Goal: Task Accomplishment & Management: Use online tool/utility

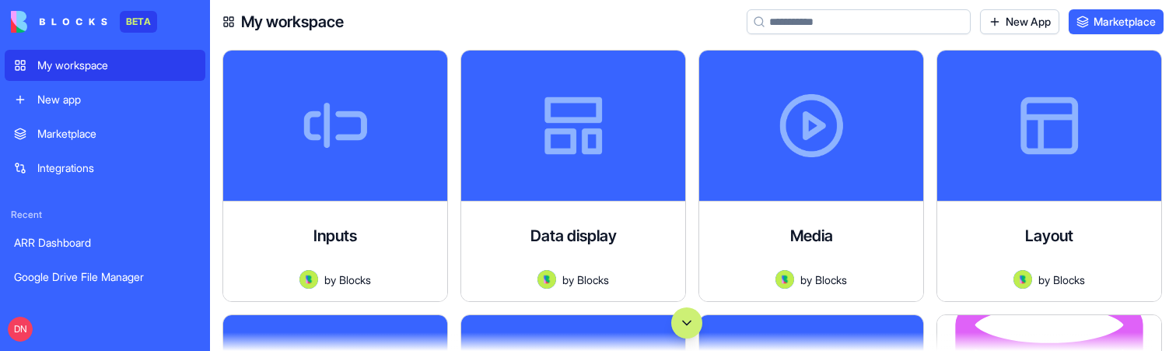
click at [685, 327] on button "Scroll to bottom" at bounding box center [686, 322] width 31 height 31
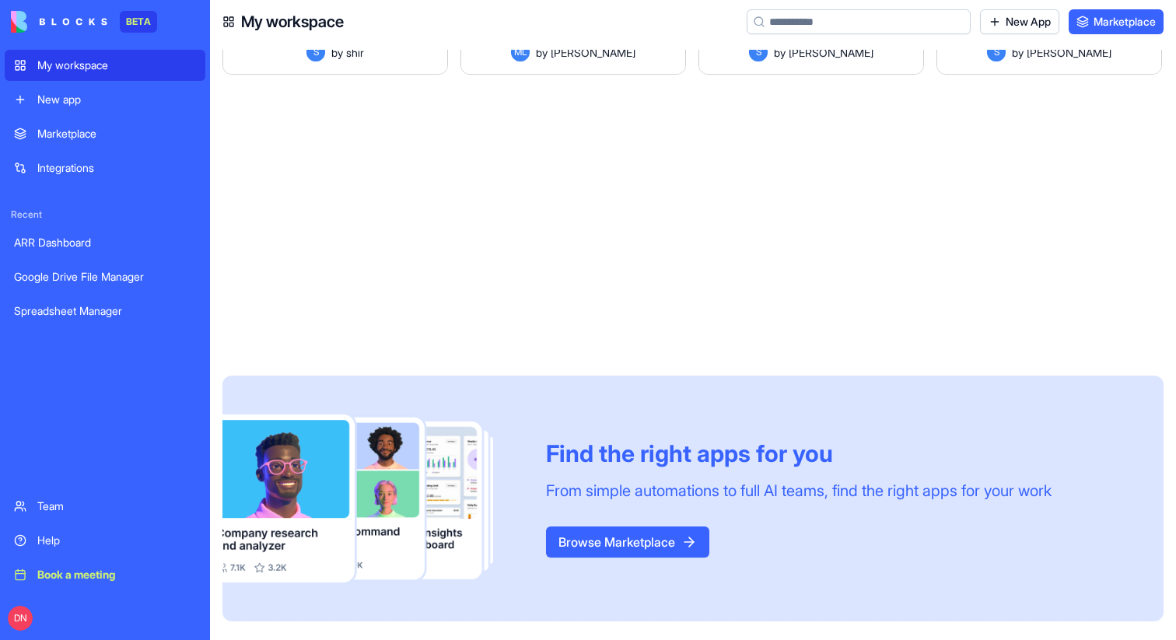
scroll to position [110225, 0]
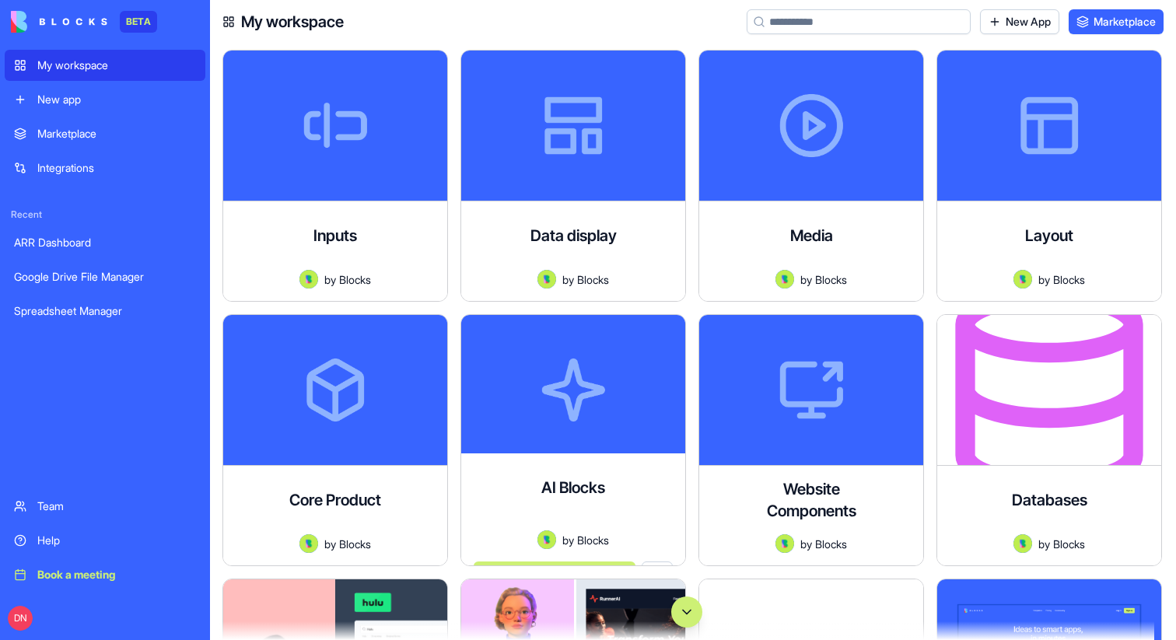
click at [684, 614] on button "Scroll to bottom" at bounding box center [686, 612] width 31 height 31
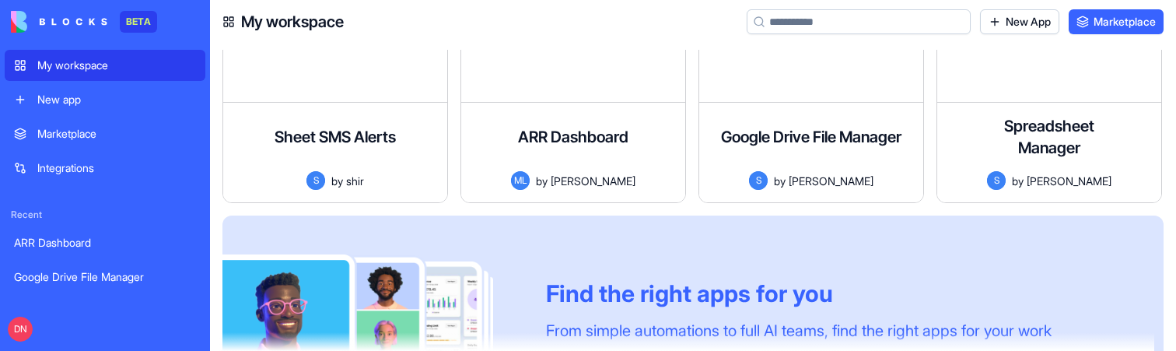
scroll to position [110258, 0]
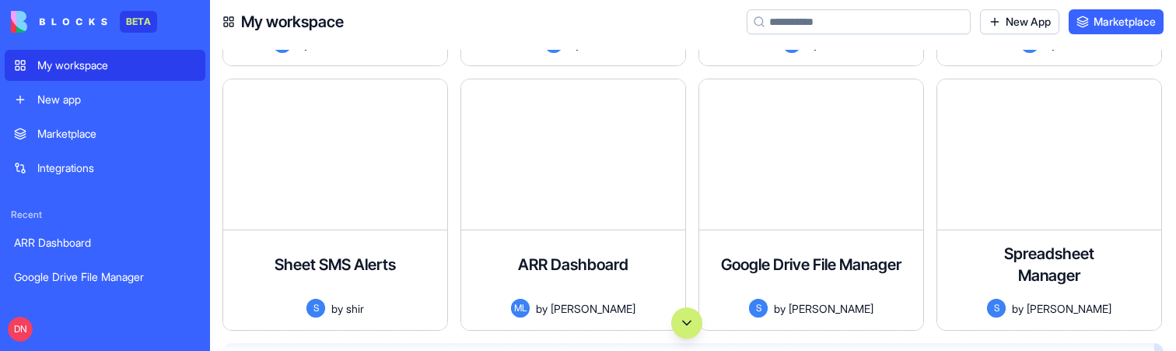
click at [675, 326] on button "Scroll to bottom" at bounding box center [686, 322] width 31 height 31
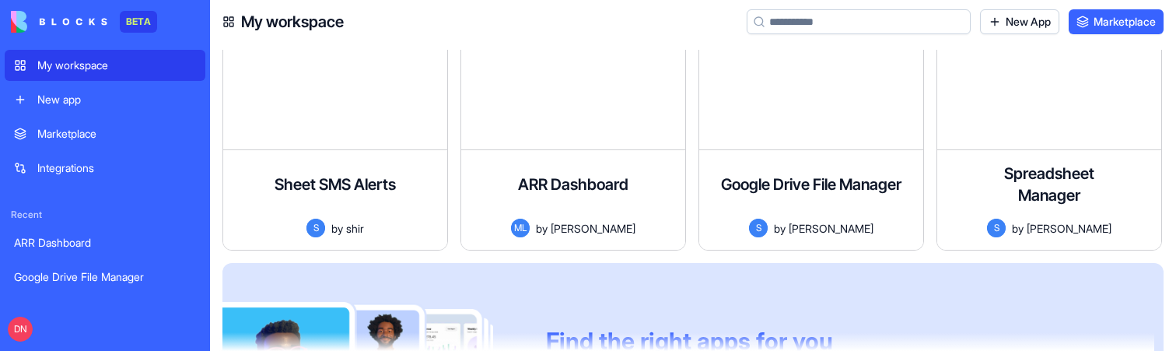
scroll to position [110279, 0]
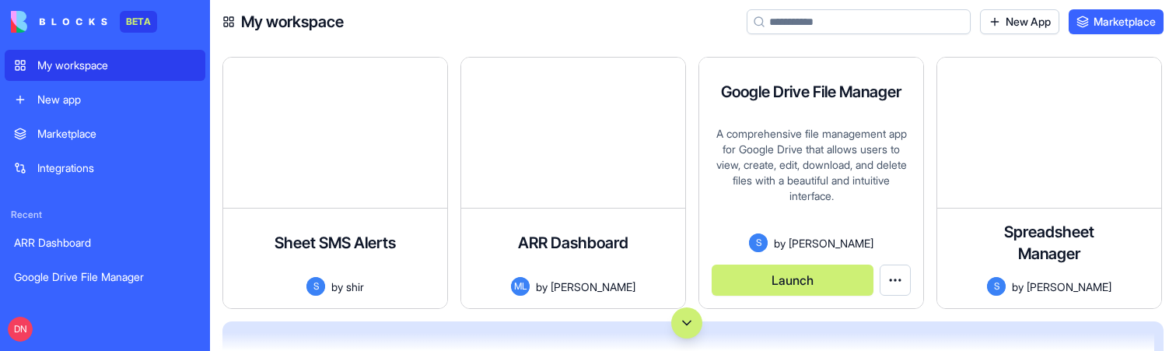
click at [783, 166] on div "A comprehensive file management app for Google Drive that allows users to view,…" at bounding box center [811, 179] width 199 height 107
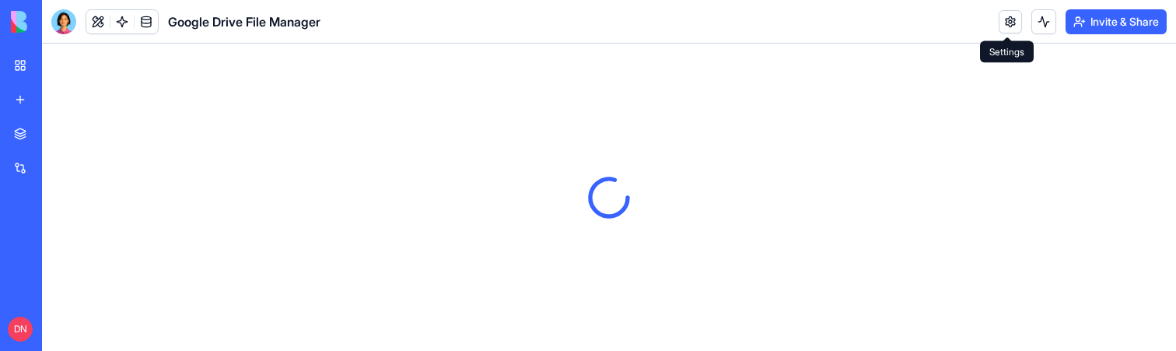
click at [1008, 26] on link at bounding box center [1010, 21] width 23 height 23
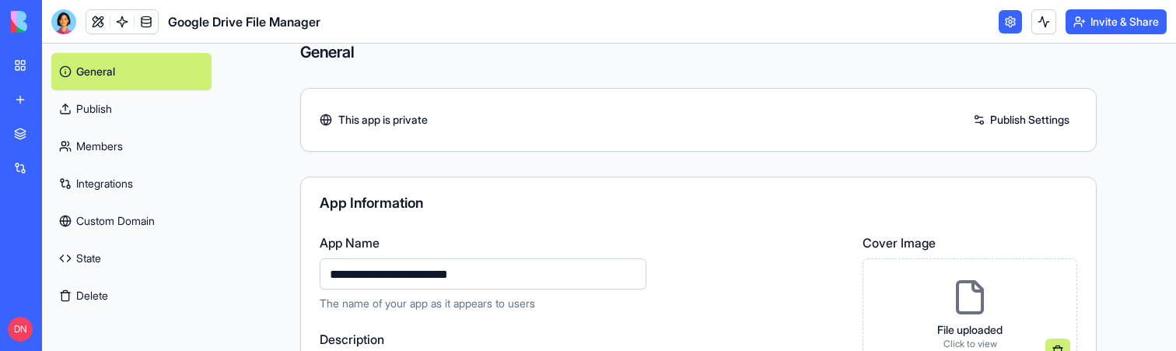
scroll to position [19, 0]
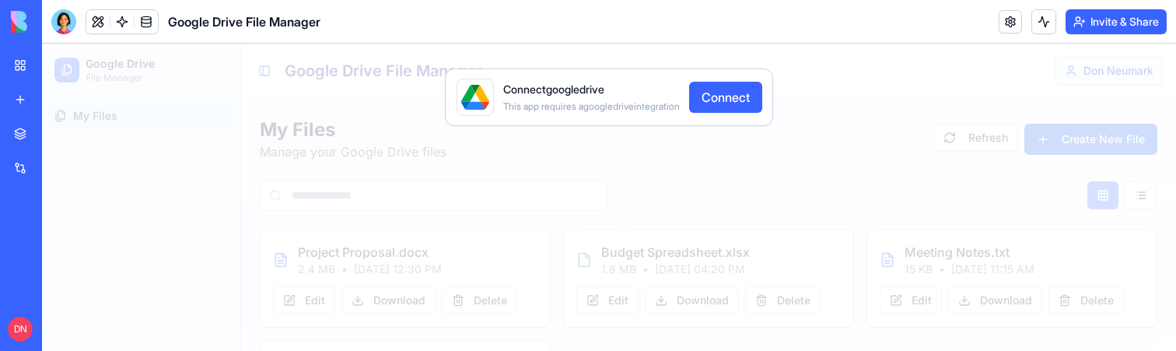
click at [937, 276] on div "Connect googledrive This app requires a googledrive integration Connect" at bounding box center [609, 197] width 1134 height 307
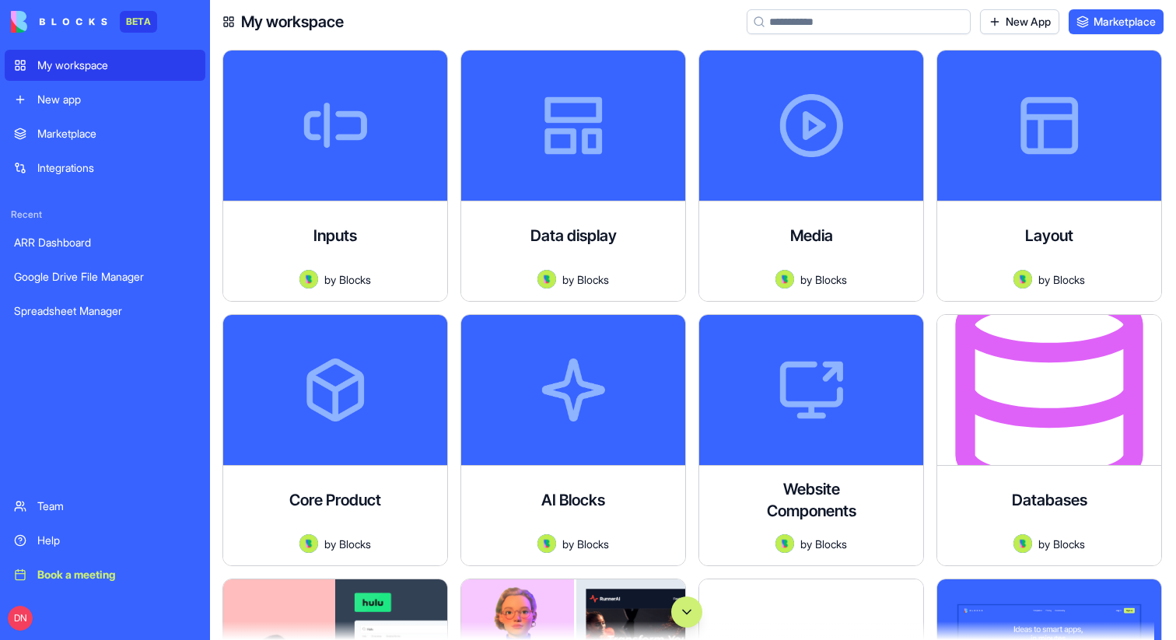
click at [689, 621] on button "Scroll to bottom" at bounding box center [686, 612] width 31 height 31
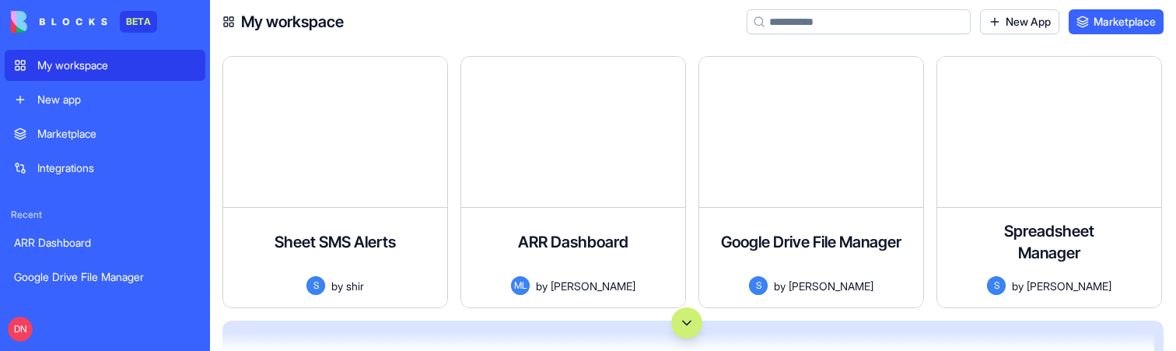
scroll to position [110286, 0]
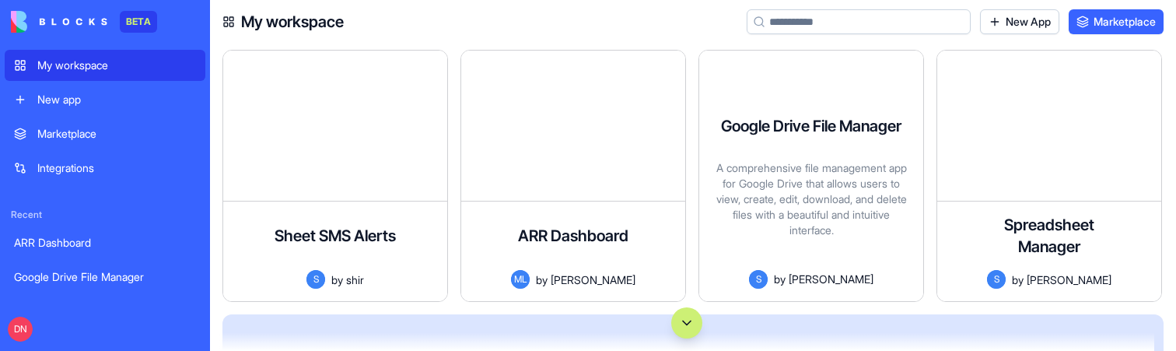
click at [680, 321] on button "Scroll to bottom" at bounding box center [686, 322] width 31 height 31
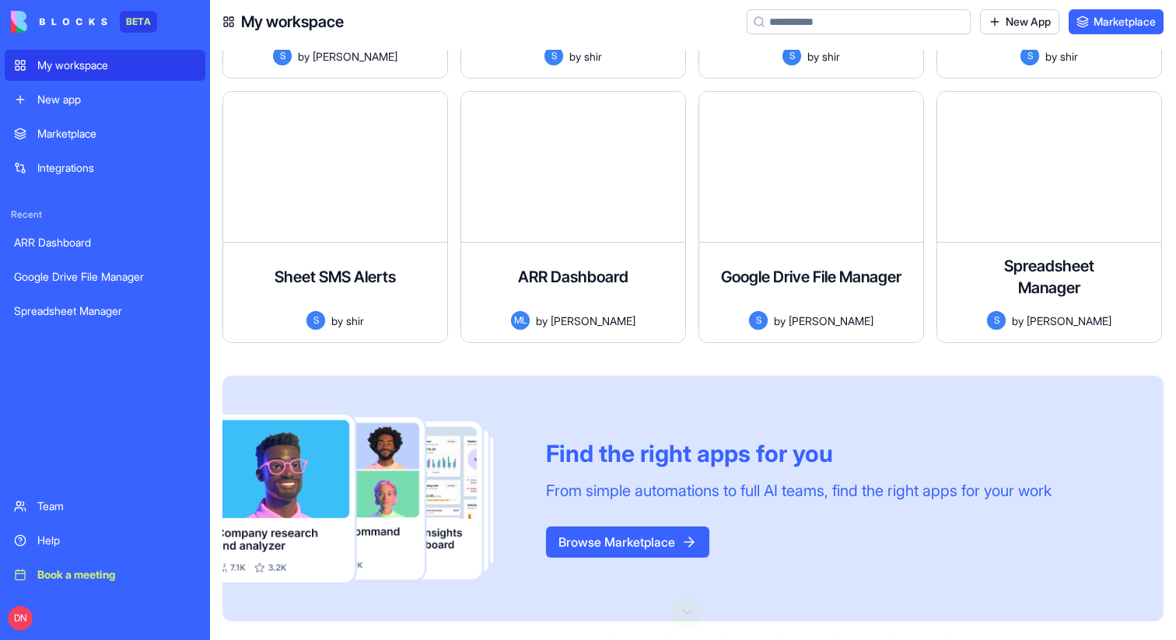
scroll to position [110225, 0]
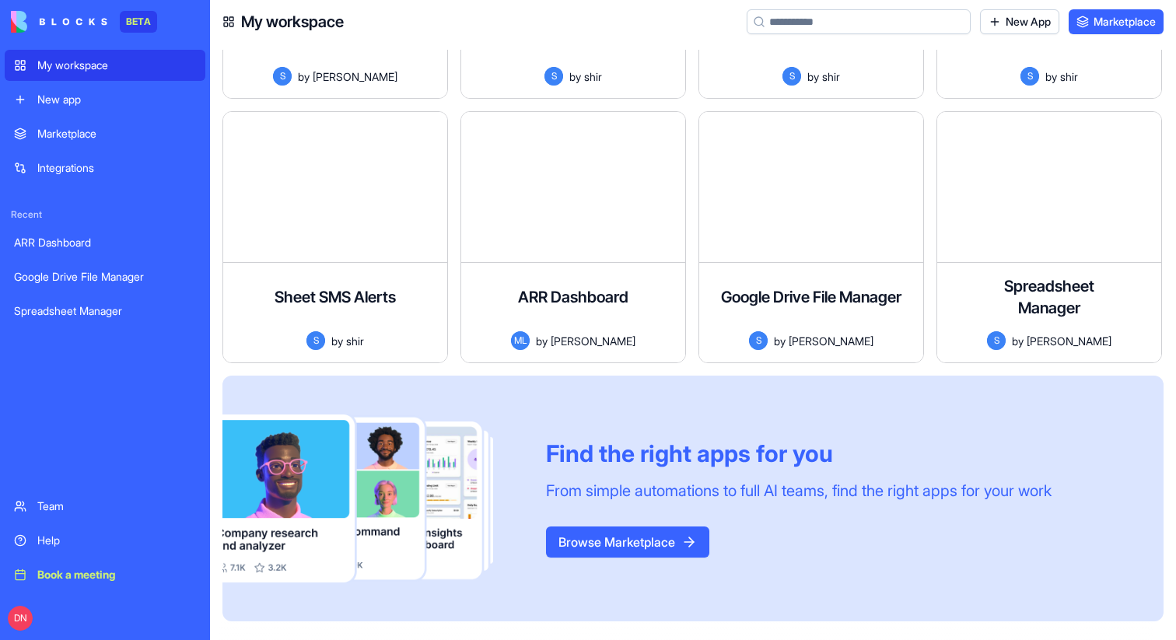
click at [69, 100] on div "New app" at bounding box center [116, 100] width 159 height 16
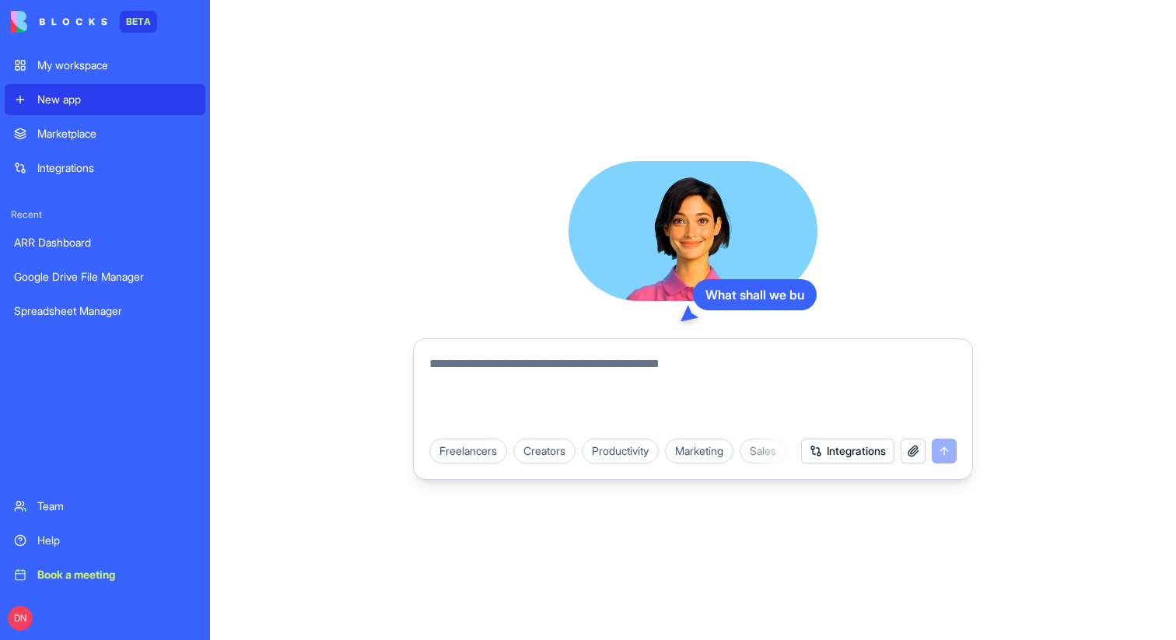
click at [506, 364] on textarea at bounding box center [692, 392] width 527 height 75
type textarea "**********"
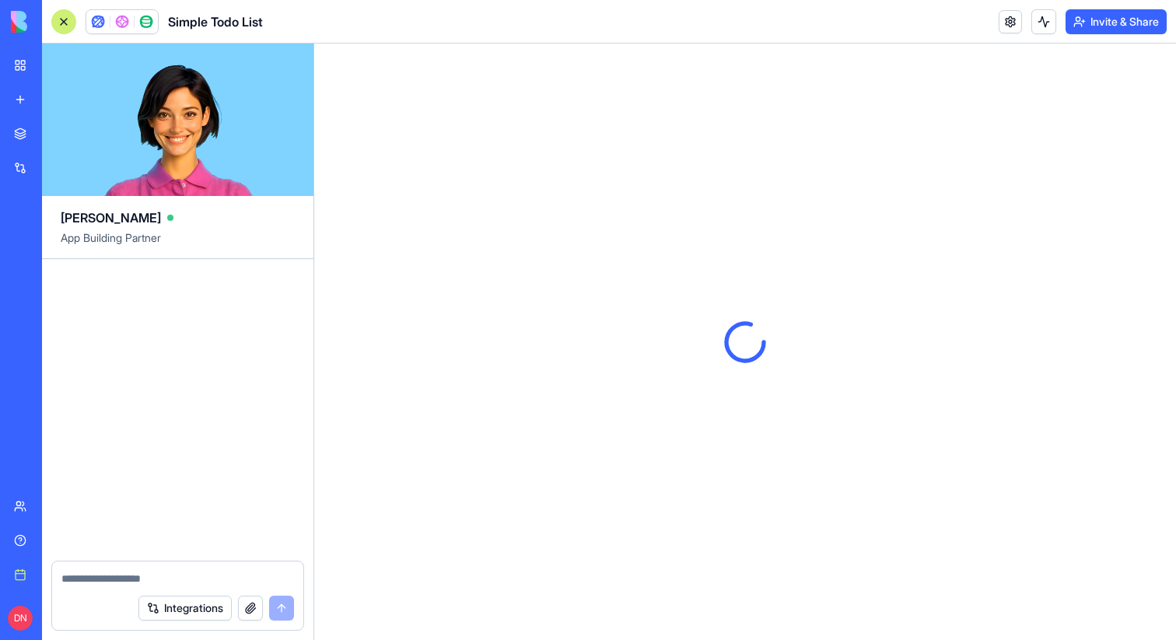
scroll to position [339, 0]
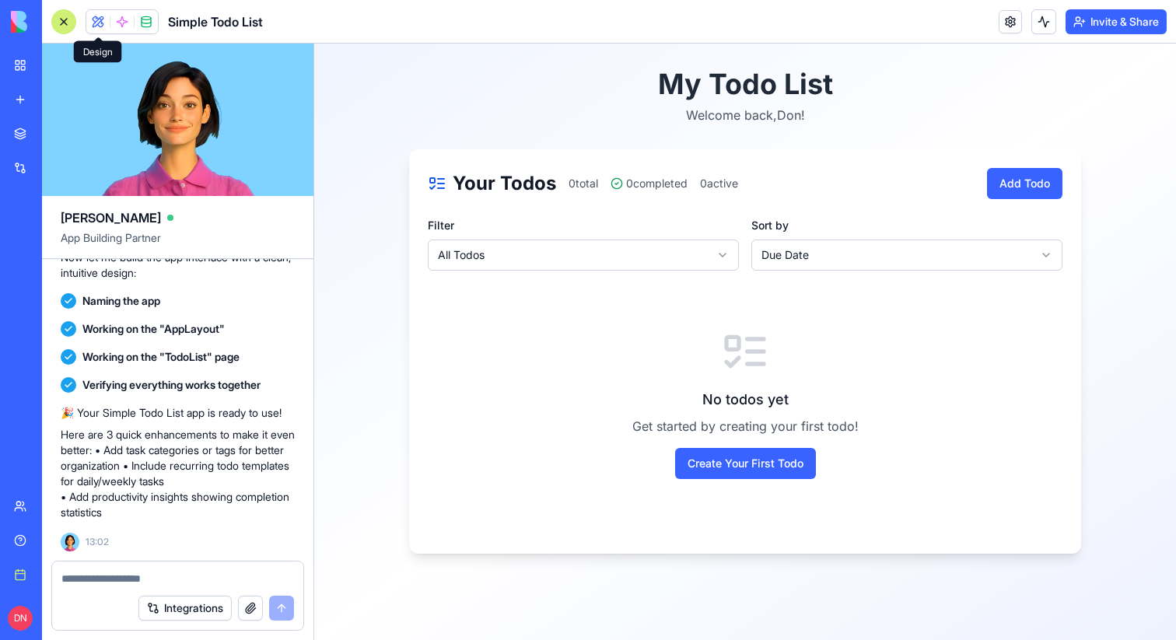
click at [106, 23] on span at bounding box center [98, 22] width 44 height 44
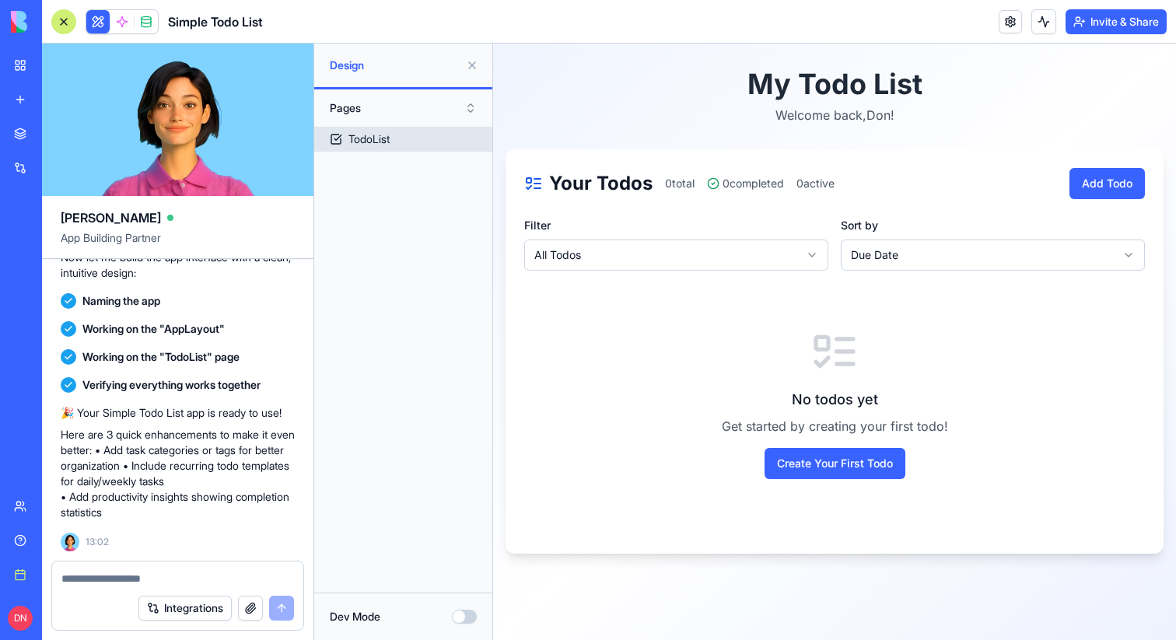
click at [403, 135] on link "TodoList" at bounding box center [403, 139] width 178 height 25
click at [121, 23] on span at bounding box center [122, 22] width 44 height 44
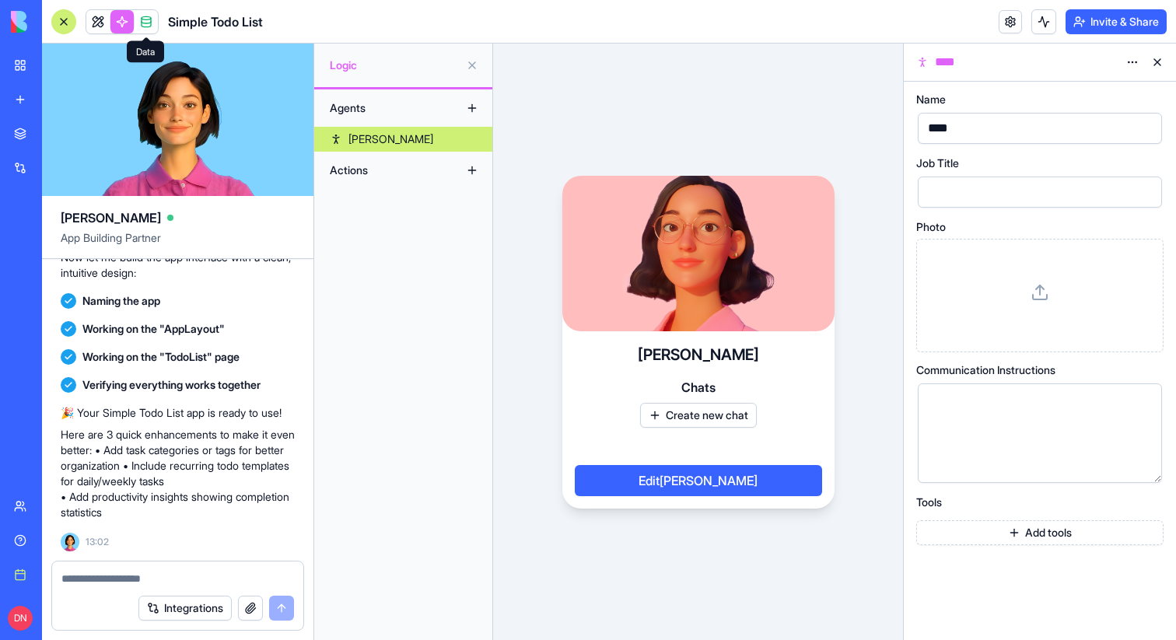
click at [145, 23] on span at bounding box center [146, 22] width 44 height 44
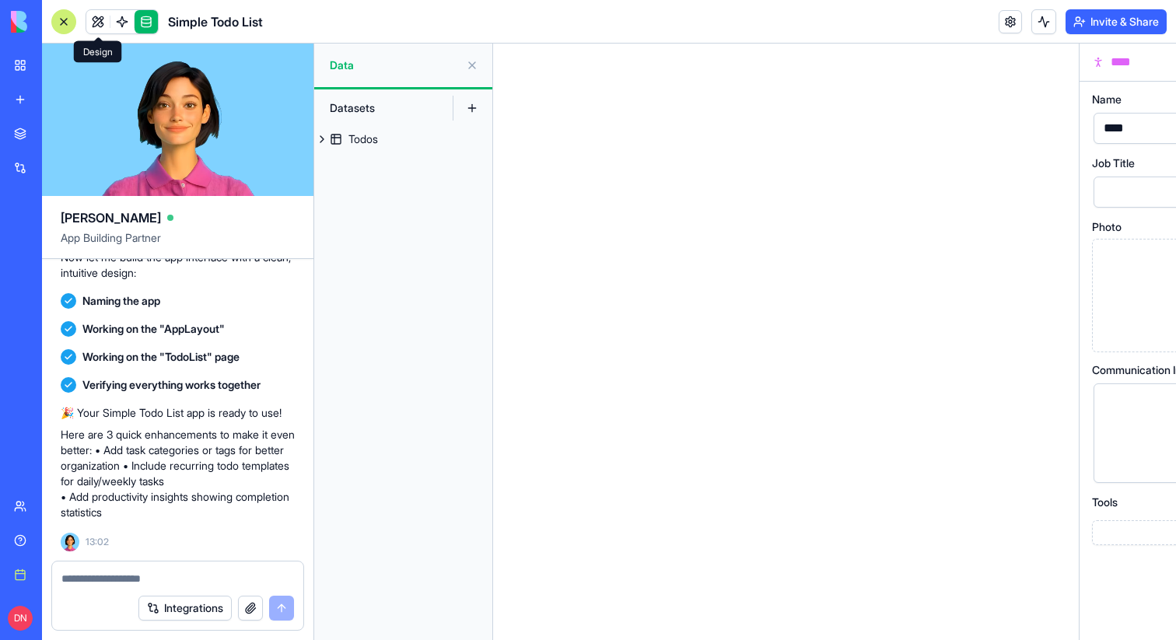
click at [94, 23] on link at bounding box center [97, 21] width 23 height 23
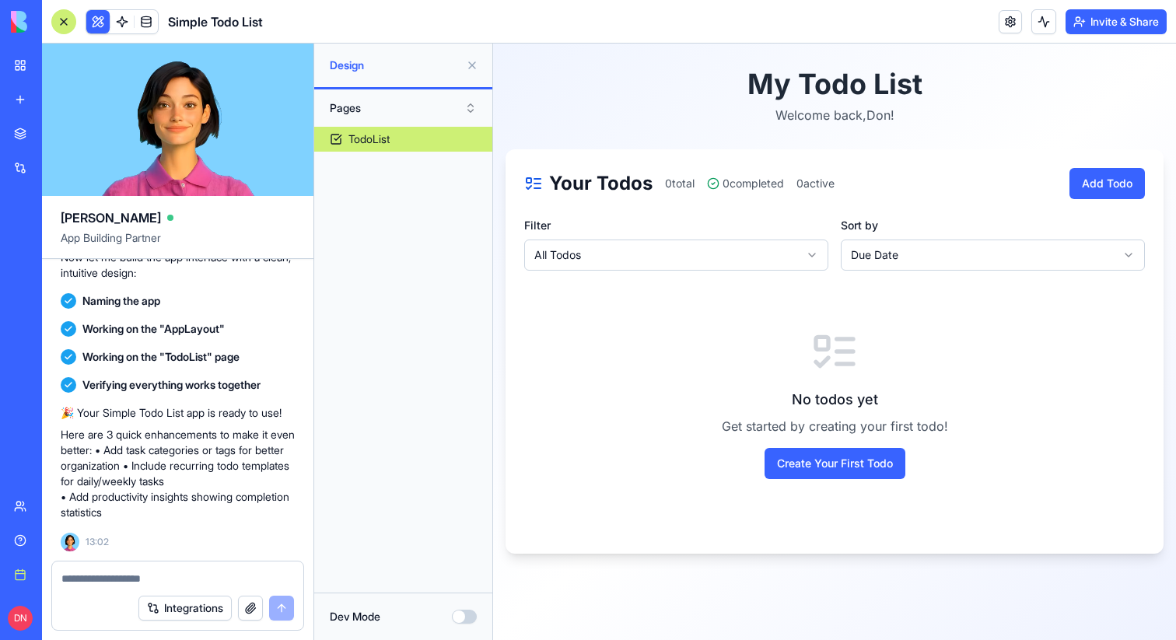
click at [128, 23] on link at bounding box center [121, 21] width 23 height 23
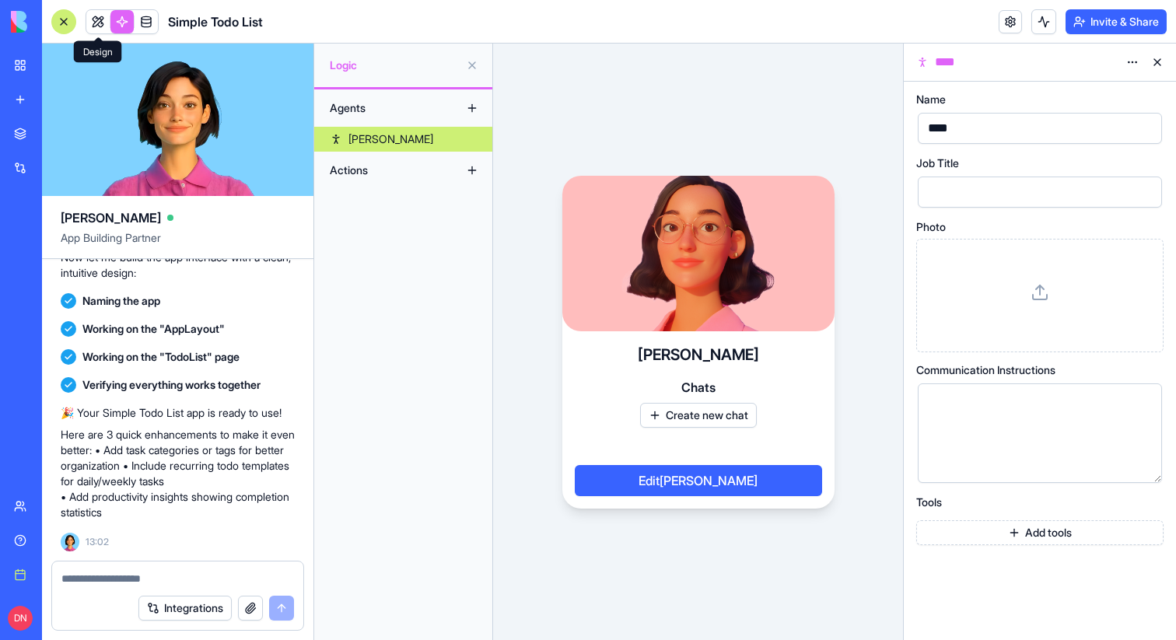
click at [105, 20] on link at bounding box center [97, 21] width 23 height 23
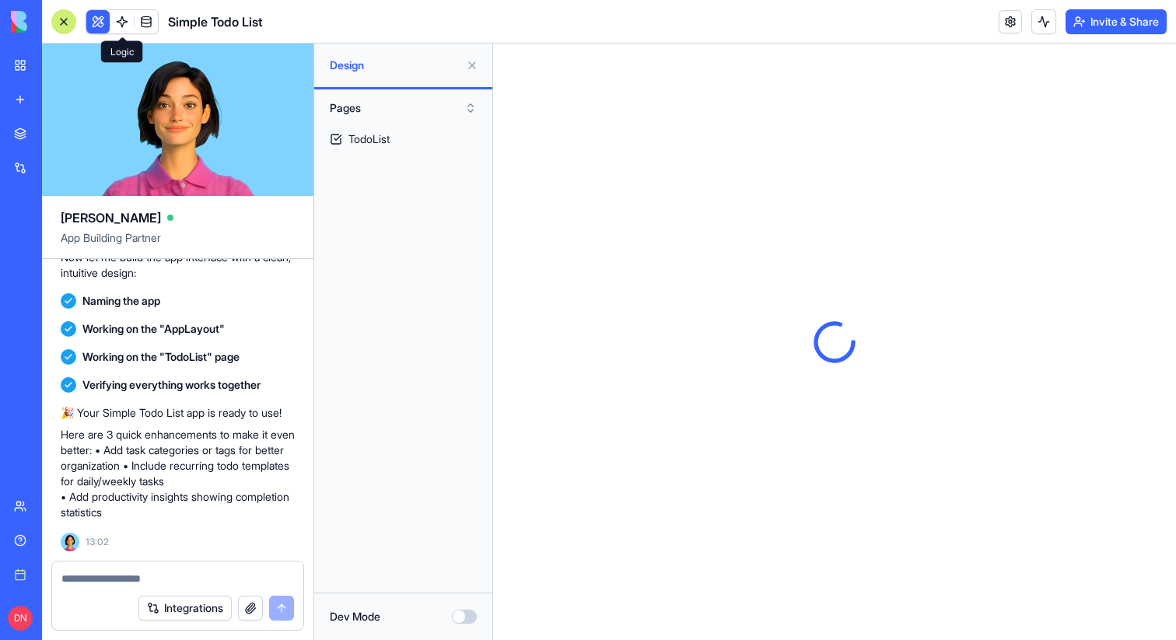
click at [124, 24] on link at bounding box center [121, 21] width 23 height 23
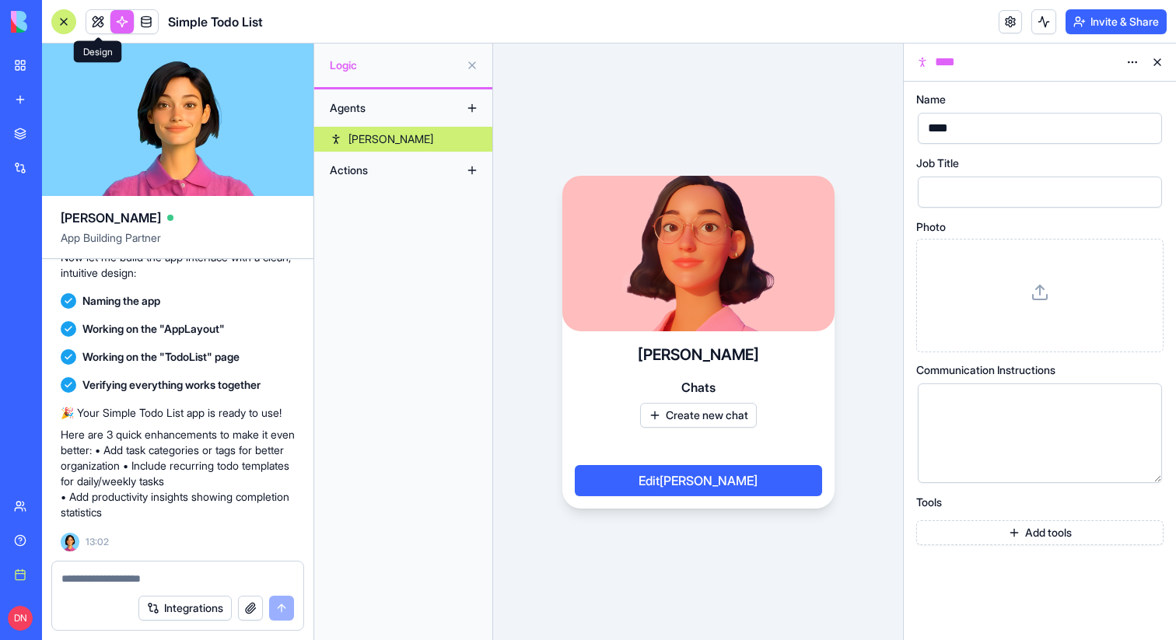
click at [99, 19] on link at bounding box center [97, 21] width 23 height 23
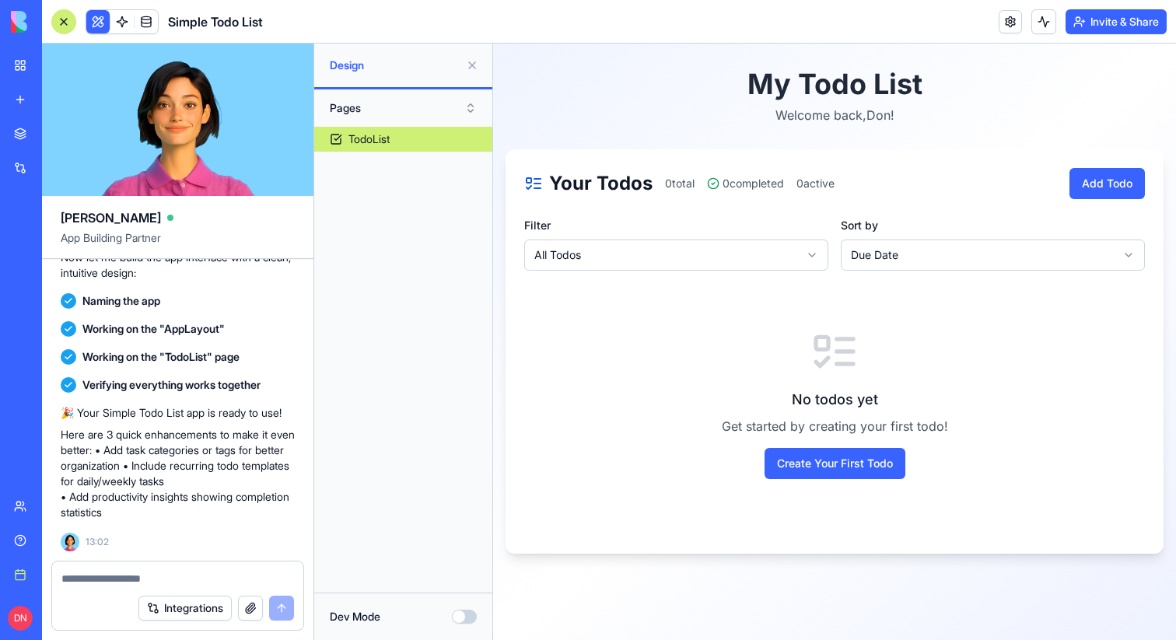
click at [460, 613] on button "Dev Mode" at bounding box center [464, 617] width 25 height 14
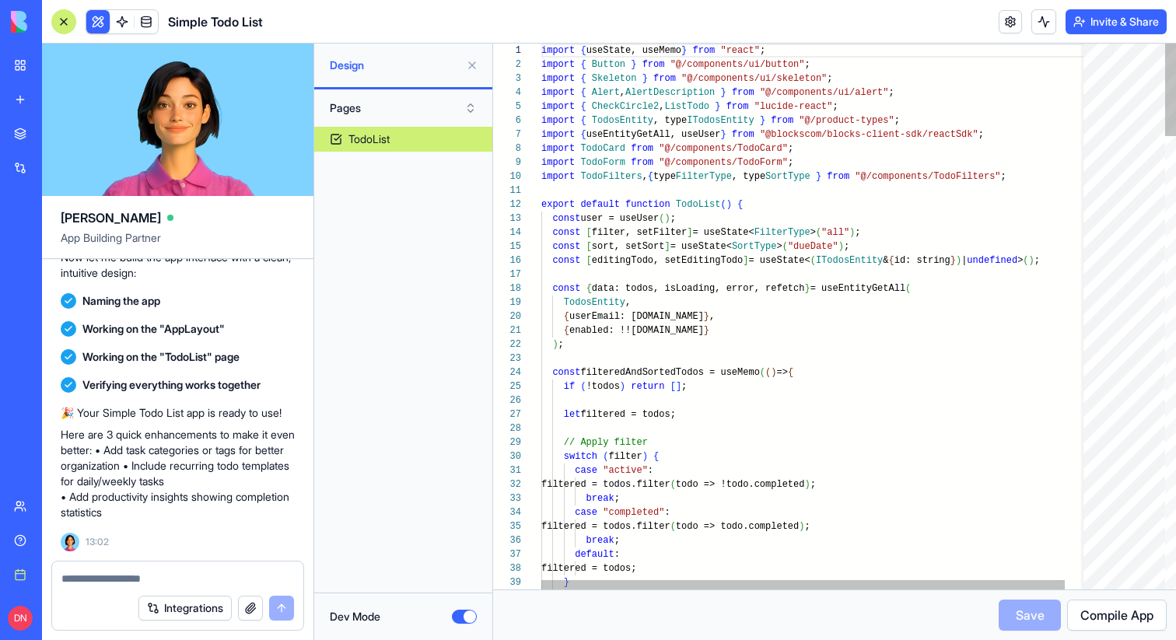
scroll to position [112, 0]
click at [54, 20] on div at bounding box center [63, 21] width 25 height 25
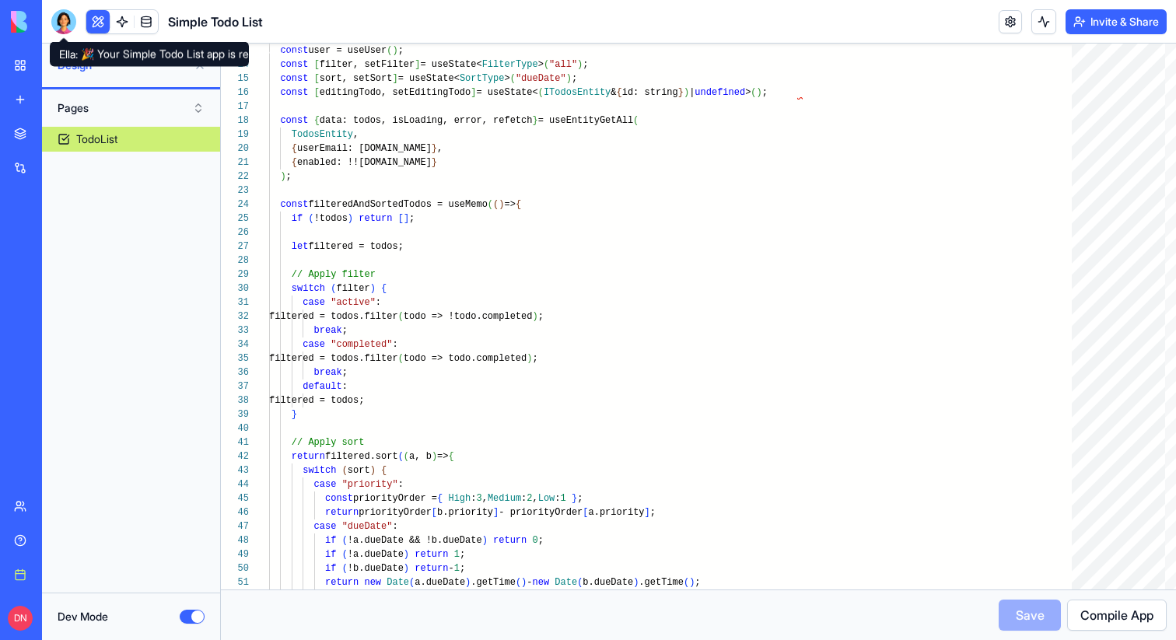
click at [61, 17] on div at bounding box center [63, 21] width 25 height 25
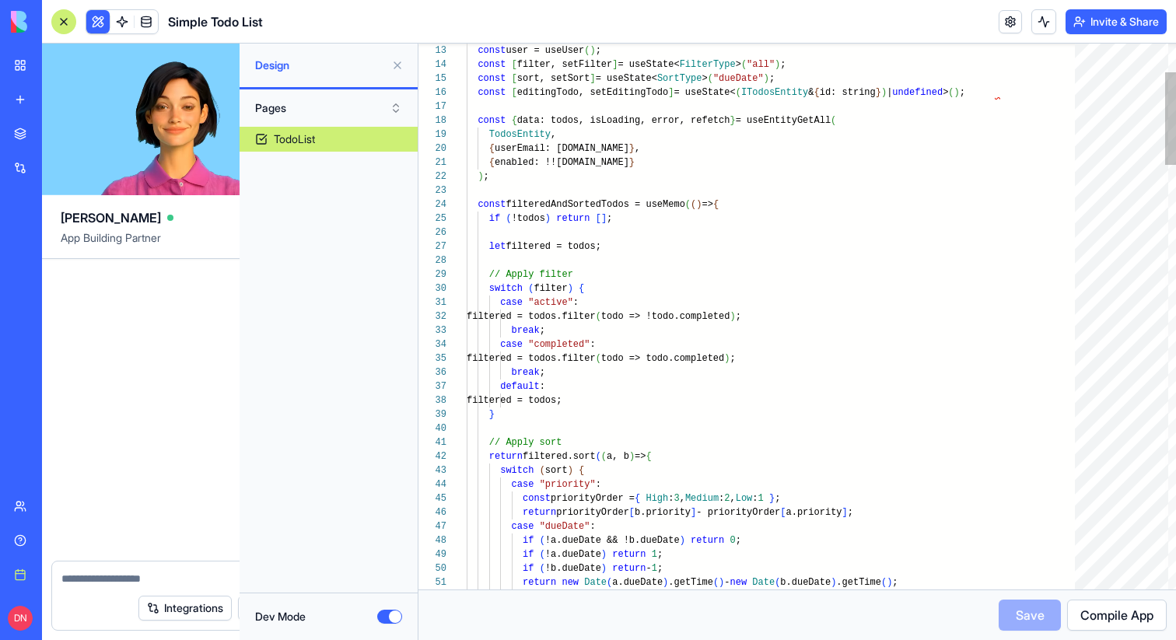
scroll to position [339, 0]
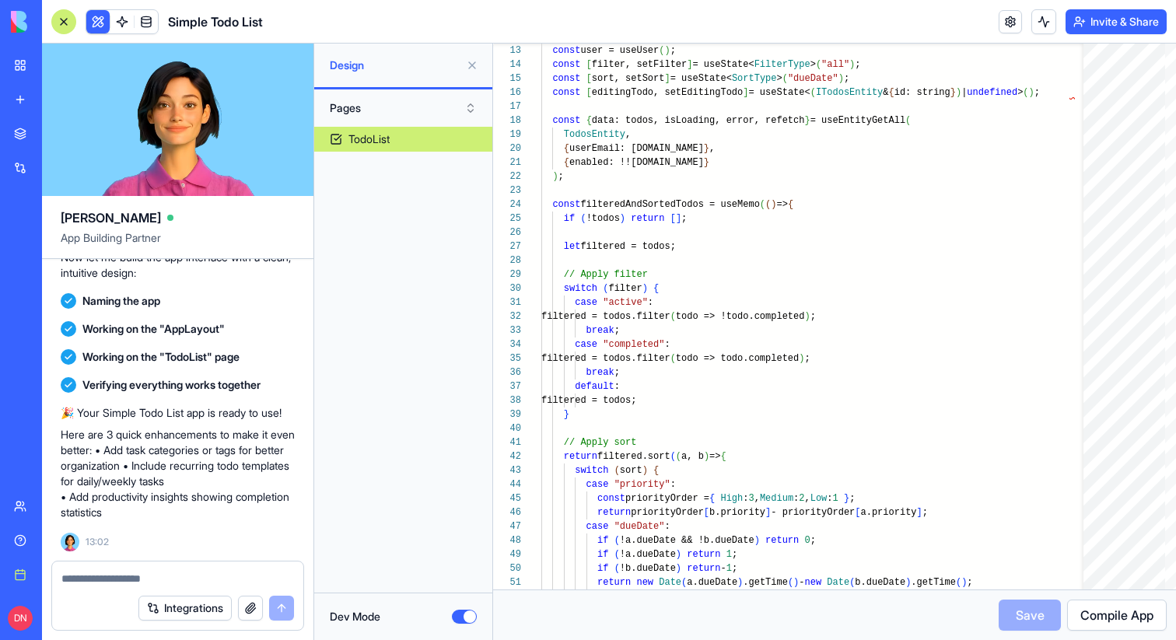
click at [40, 61] on div "My workspace" at bounding box center [47, 66] width 20 height 16
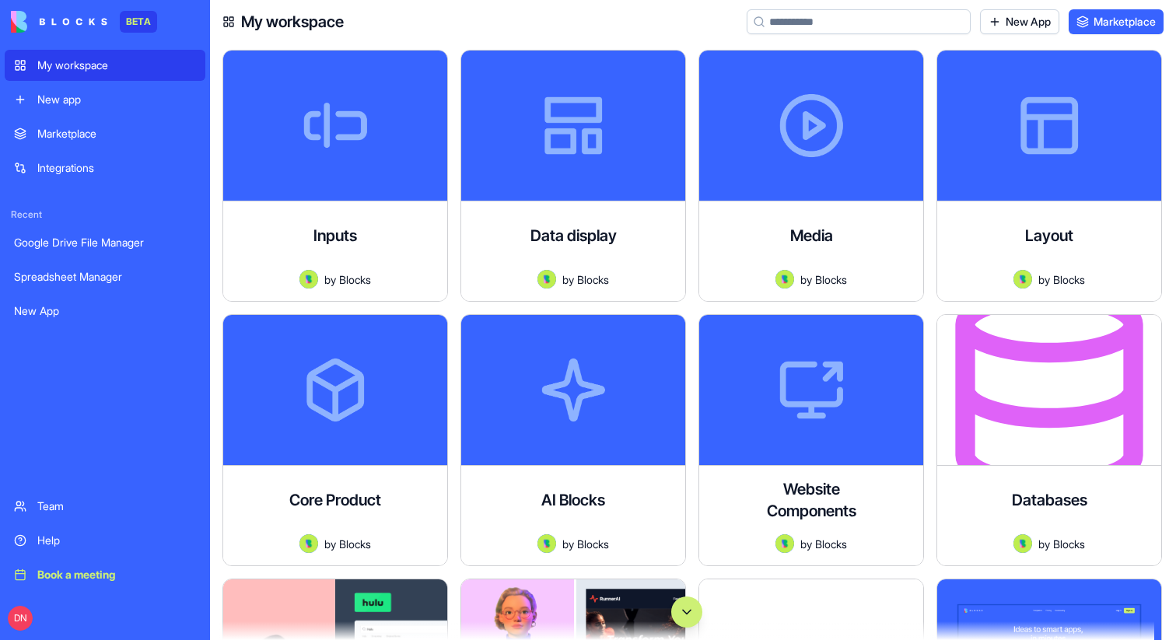
click at [685, 610] on button "Scroll to bottom" at bounding box center [686, 612] width 31 height 31
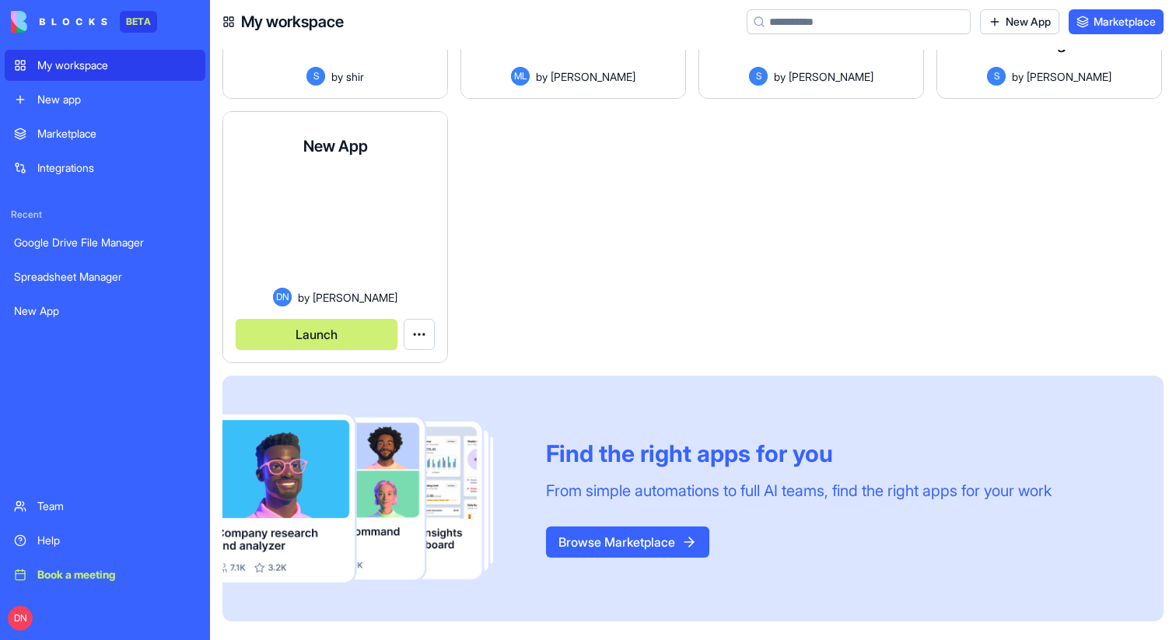
click at [345, 328] on button "Launch" at bounding box center [317, 334] width 162 height 31
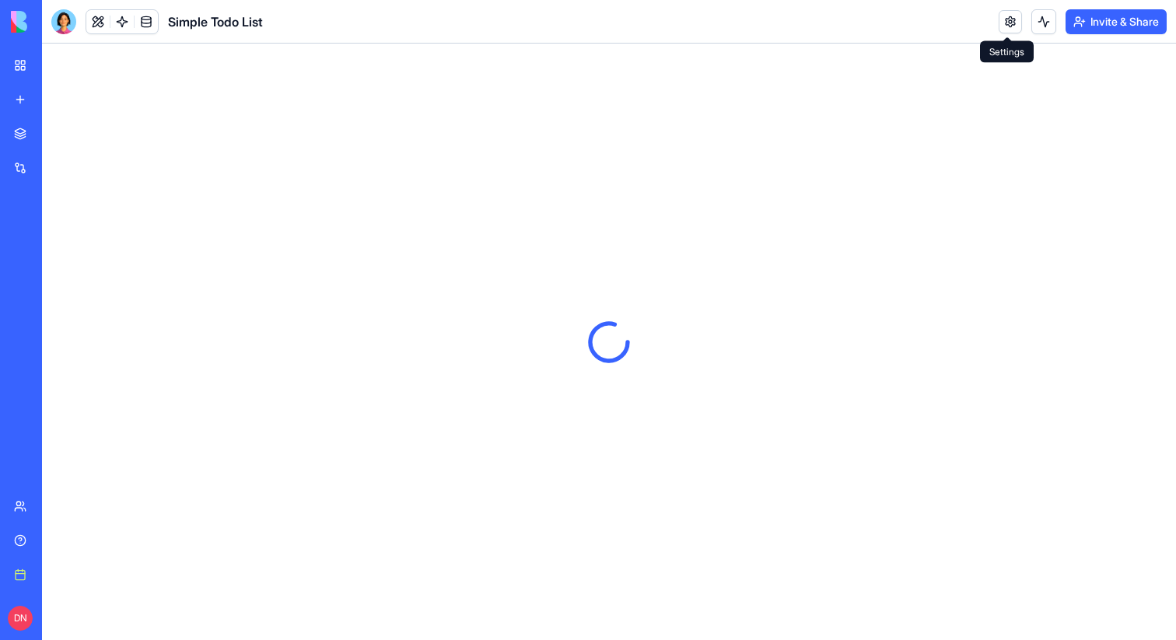
click at [1007, 20] on link at bounding box center [1010, 21] width 23 height 23
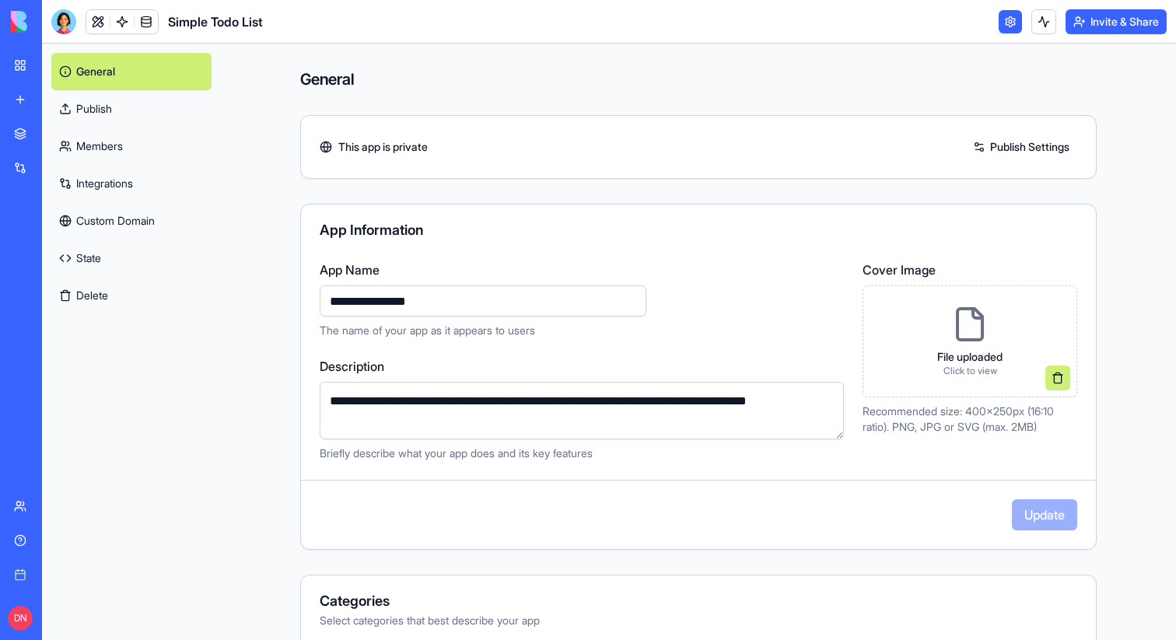
click at [107, 103] on link "Publish" at bounding box center [131, 108] width 160 height 37
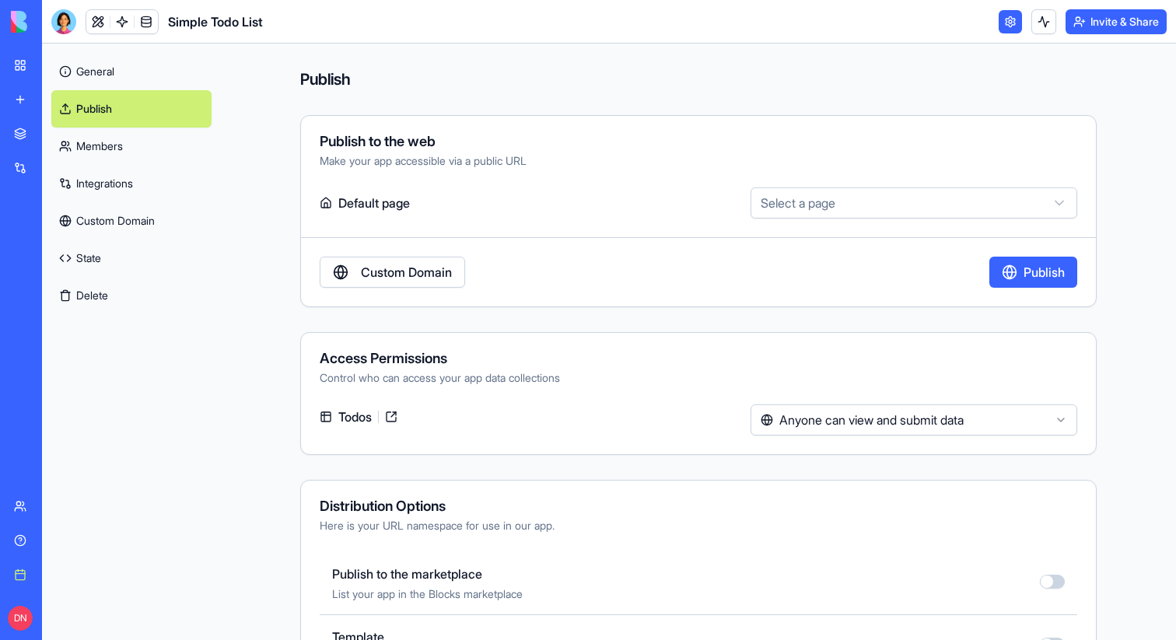
click at [120, 151] on link "Members" at bounding box center [131, 146] width 160 height 37
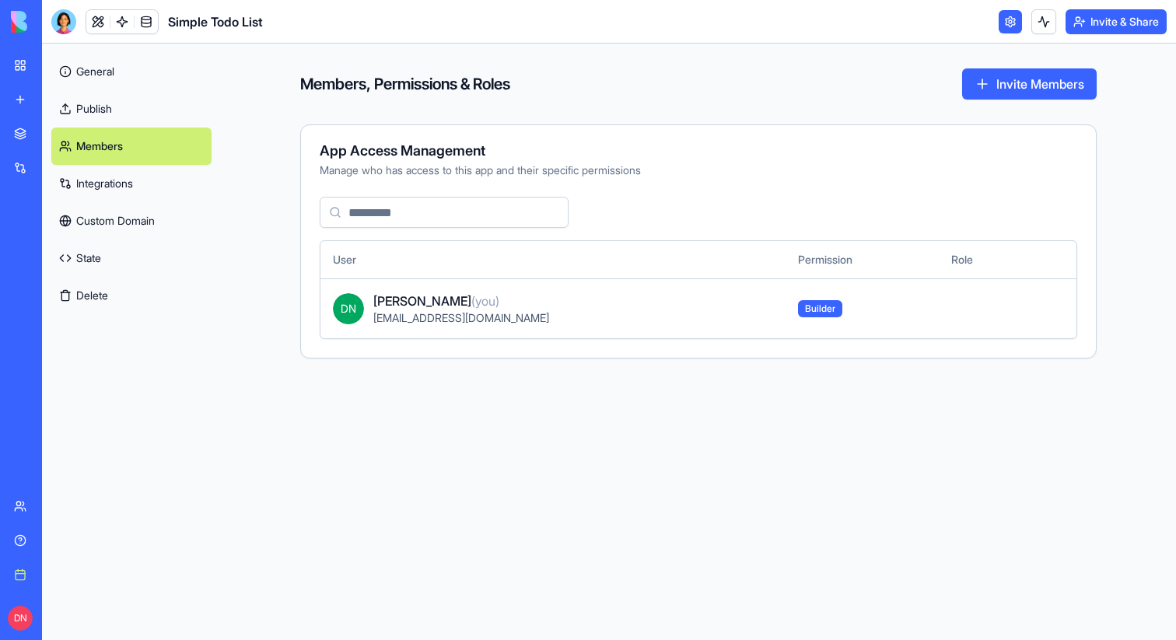
click at [132, 204] on link "Custom Domain" at bounding box center [131, 220] width 160 height 37
click at [137, 221] on link "Custom Domain" at bounding box center [131, 220] width 160 height 37
click at [135, 190] on link "Integrations" at bounding box center [131, 183] width 160 height 37
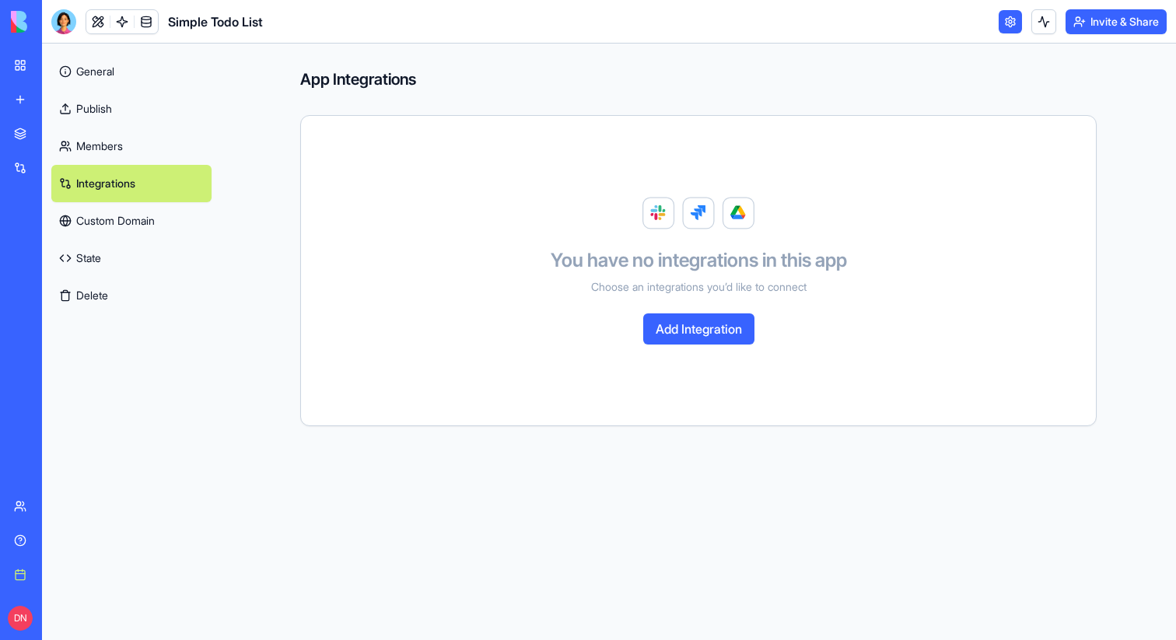
click at [127, 259] on link "State" at bounding box center [131, 258] width 160 height 37
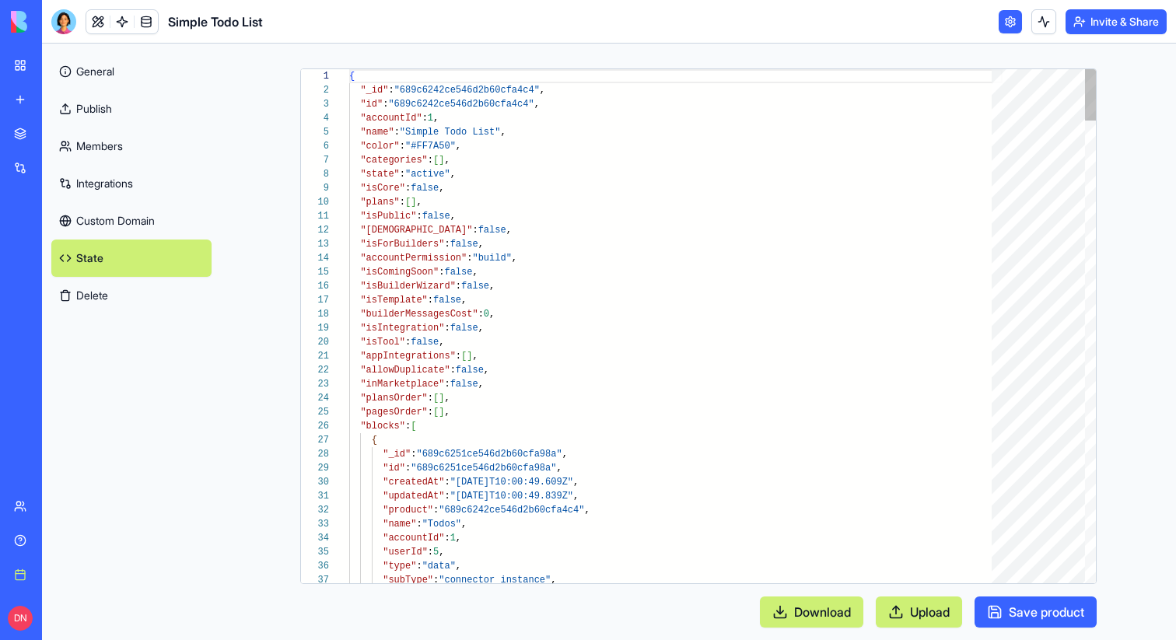
scroll to position [140, 0]
click at [123, 301] on button "Delete" at bounding box center [131, 295] width 160 height 37
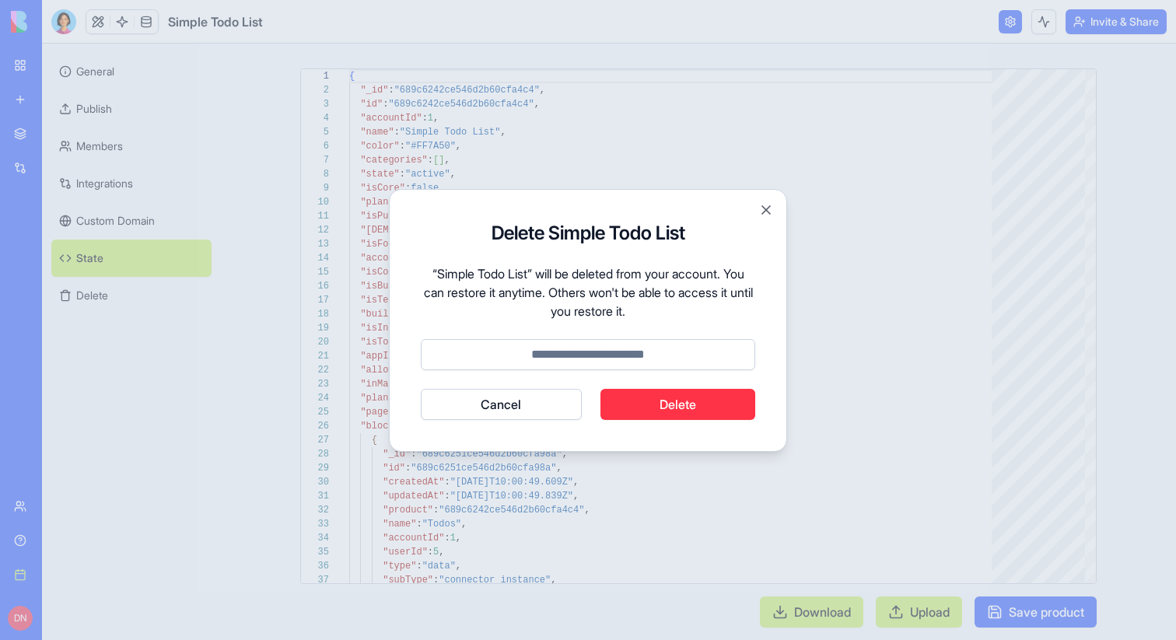
click at [450, 394] on button "Cancel" at bounding box center [501, 404] width 161 height 31
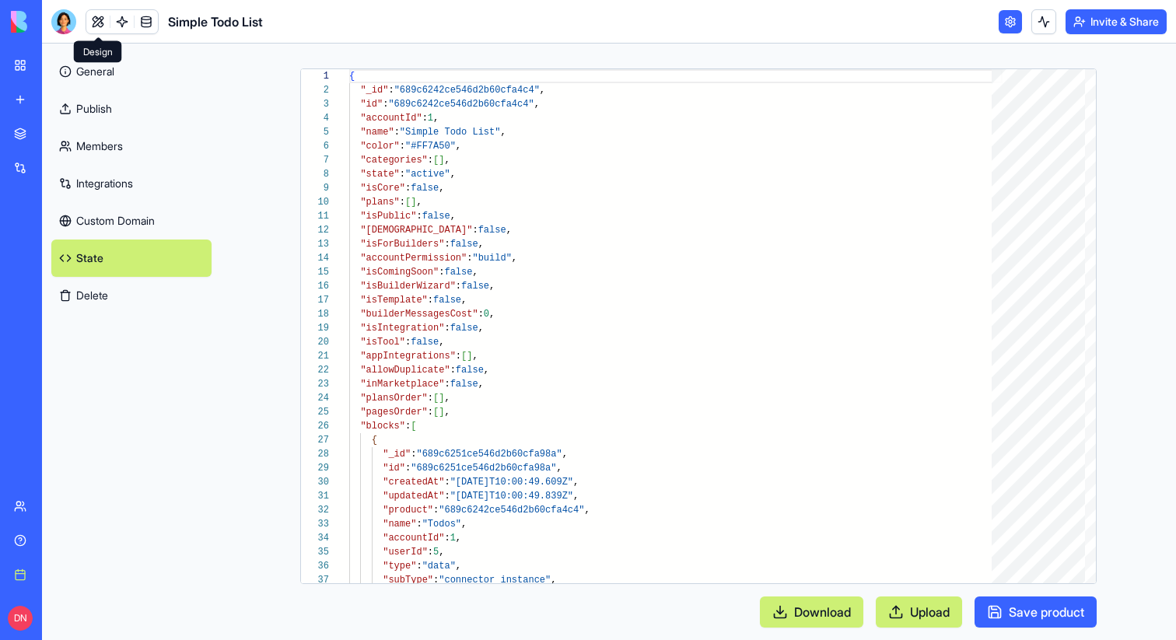
click at [91, 27] on link at bounding box center [97, 21] width 23 height 23
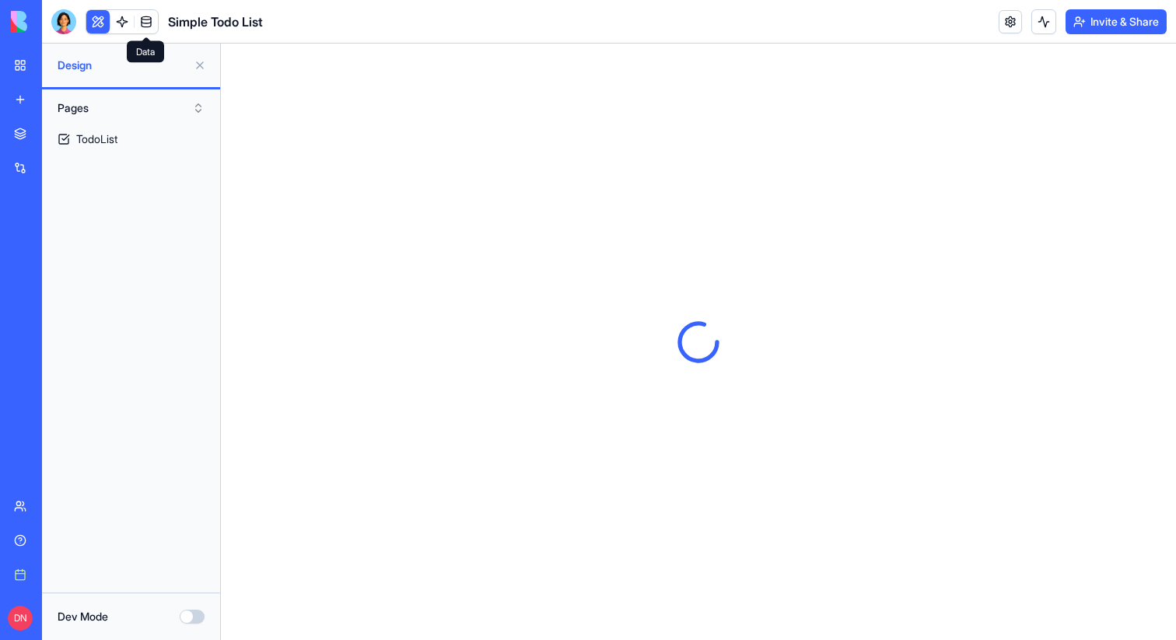
click at [151, 26] on link at bounding box center [146, 21] width 23 height 23
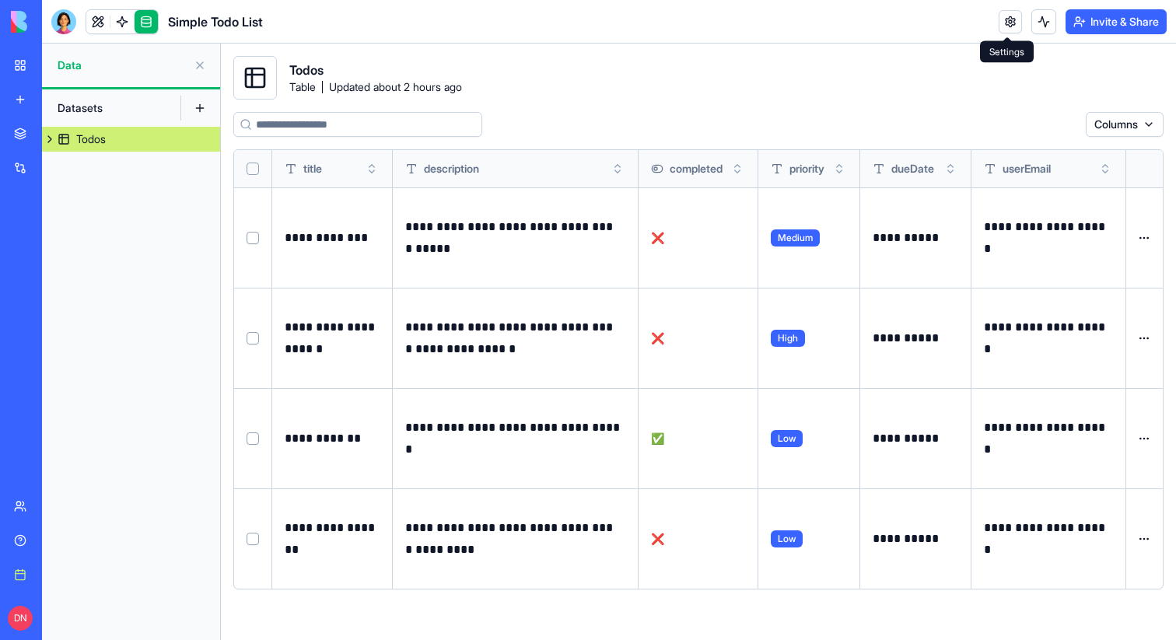
click at [1004, 25] on link at bounding box center [1010, 21] width 23 height 23
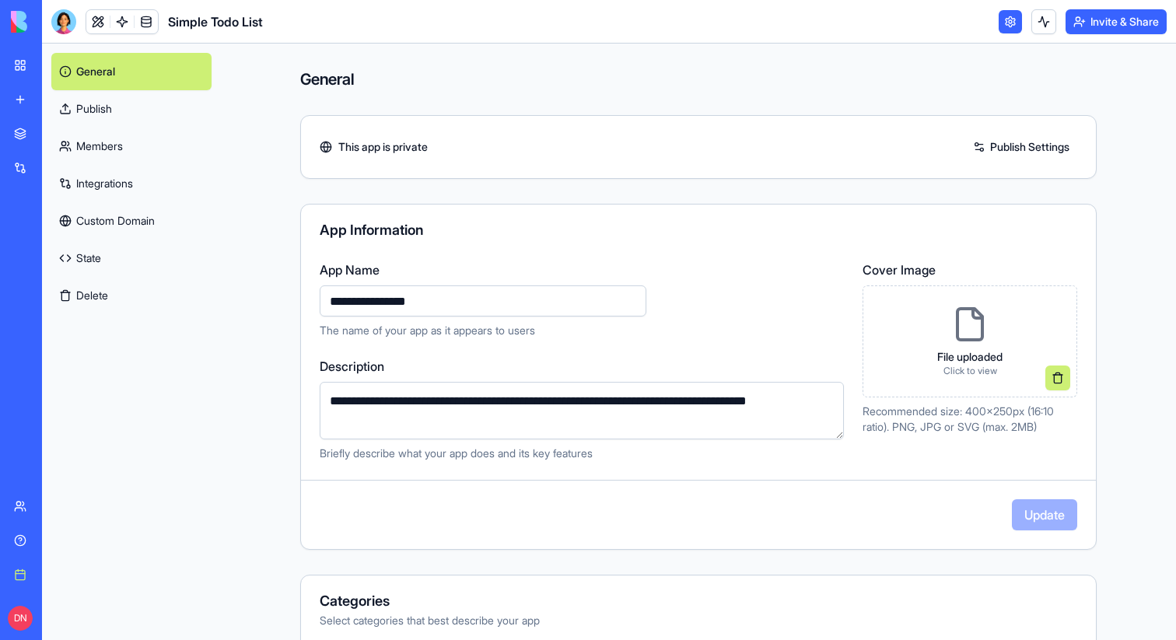
click at [146, 155] on link "Members" at bounding box center [131, 146] width 160 height 37
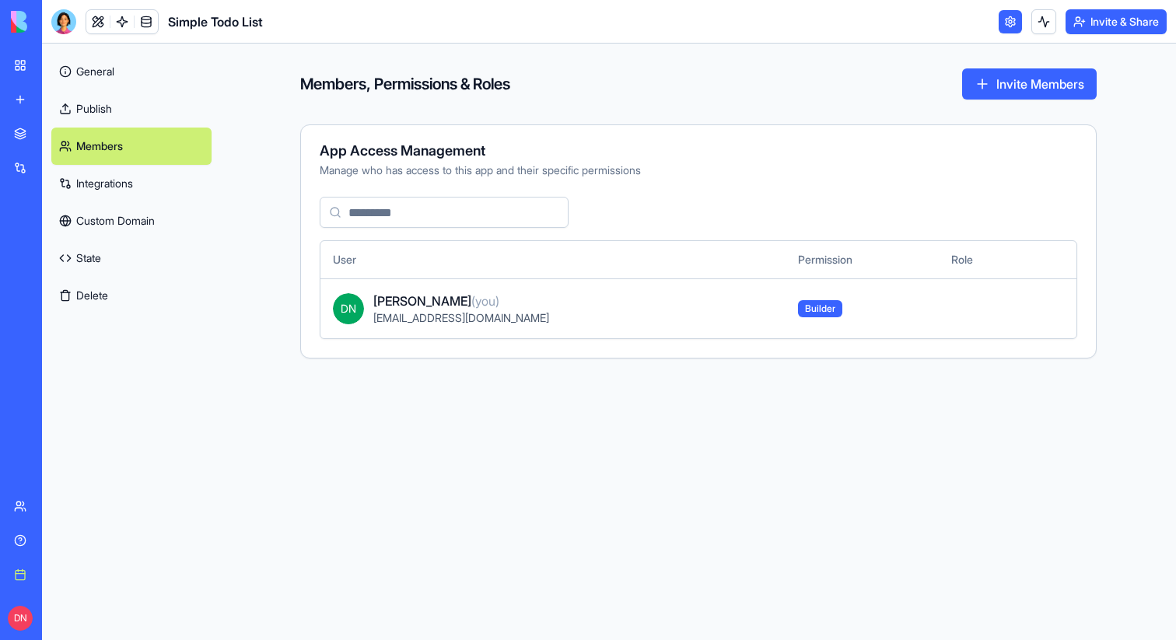
click at [138, 198] on link "Integrations" at bounding box center [131, 183] width 160 height 37
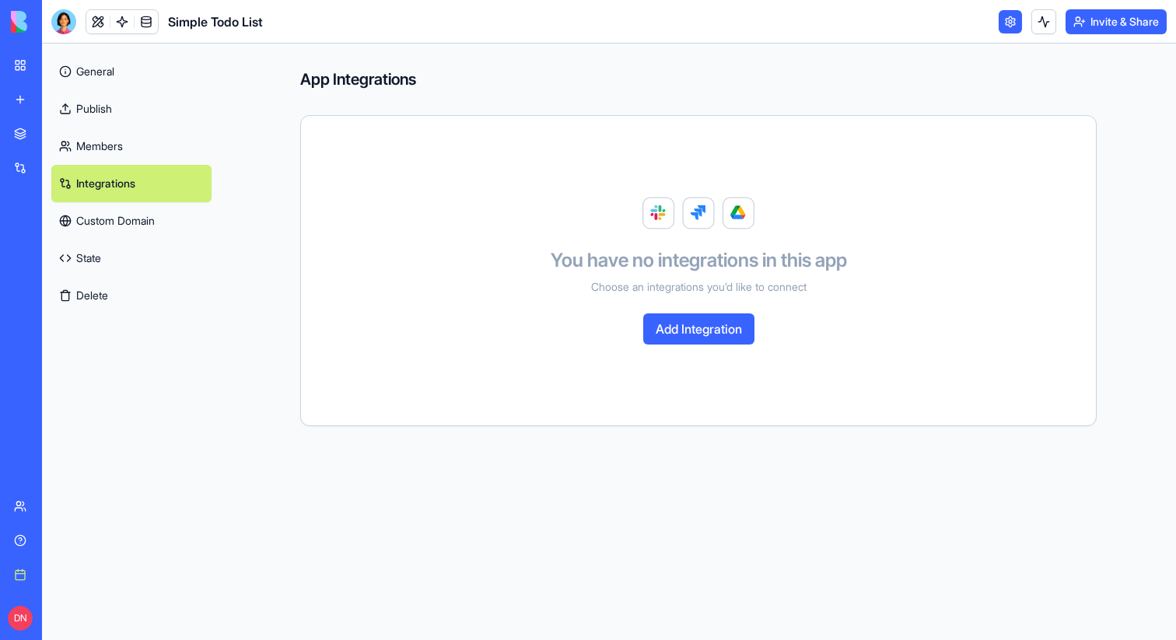
click at [134, 129] on link "Members" at bounding box center [131, 146] width 160 height 37
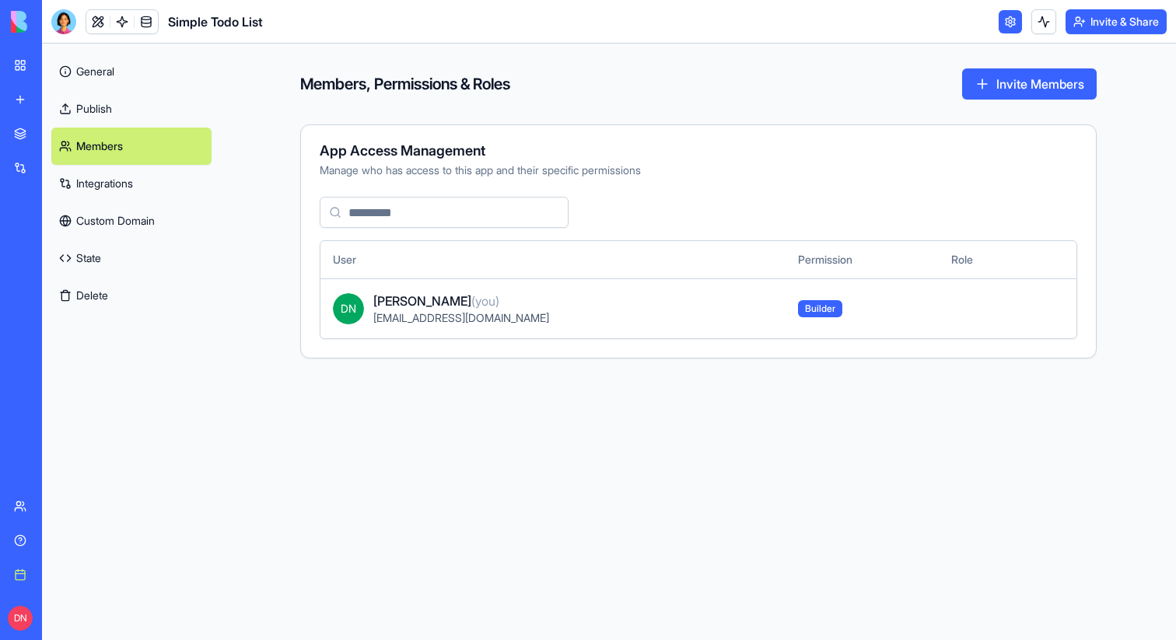
click at [133, 96] on link "Publish" at bounding box center [131, 108] width 160 height 37
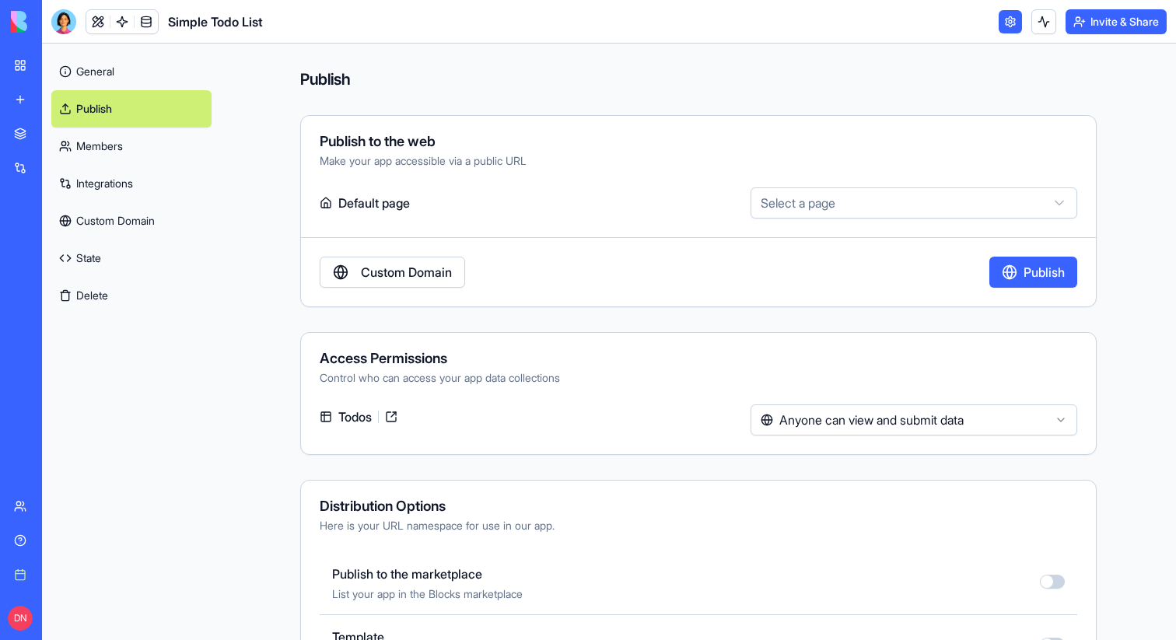
click at [132, 145] on link "Members" at bounding box center [131, 146] width 160 height 37
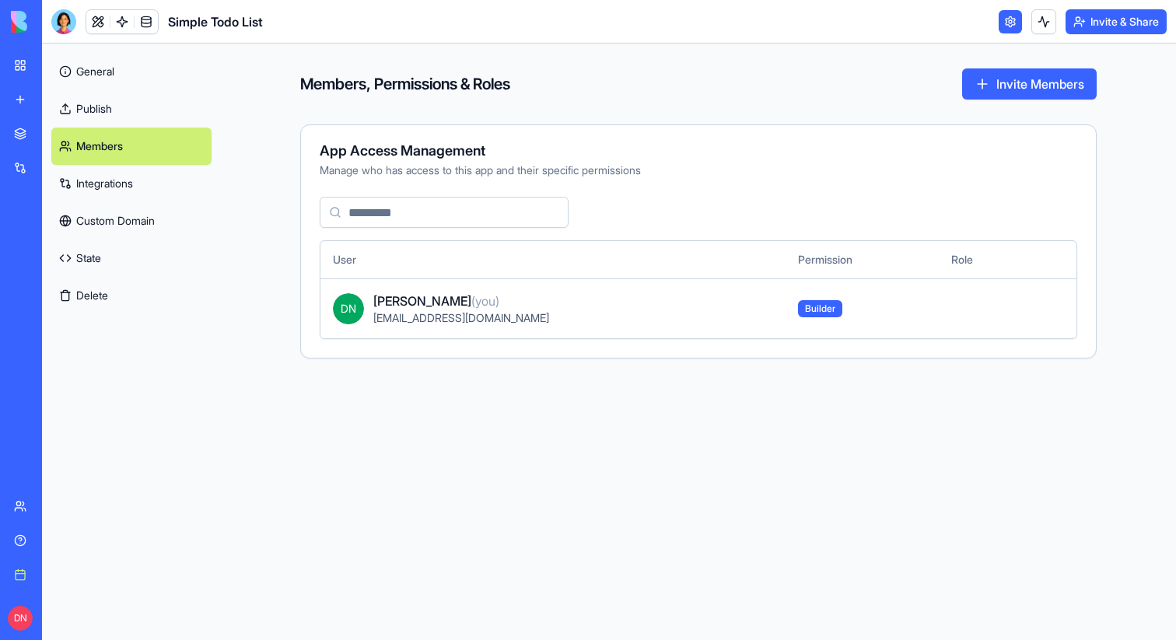
click at [133, 187] on link "Integrations" at bounding box center [131, 183] width 160 height 37
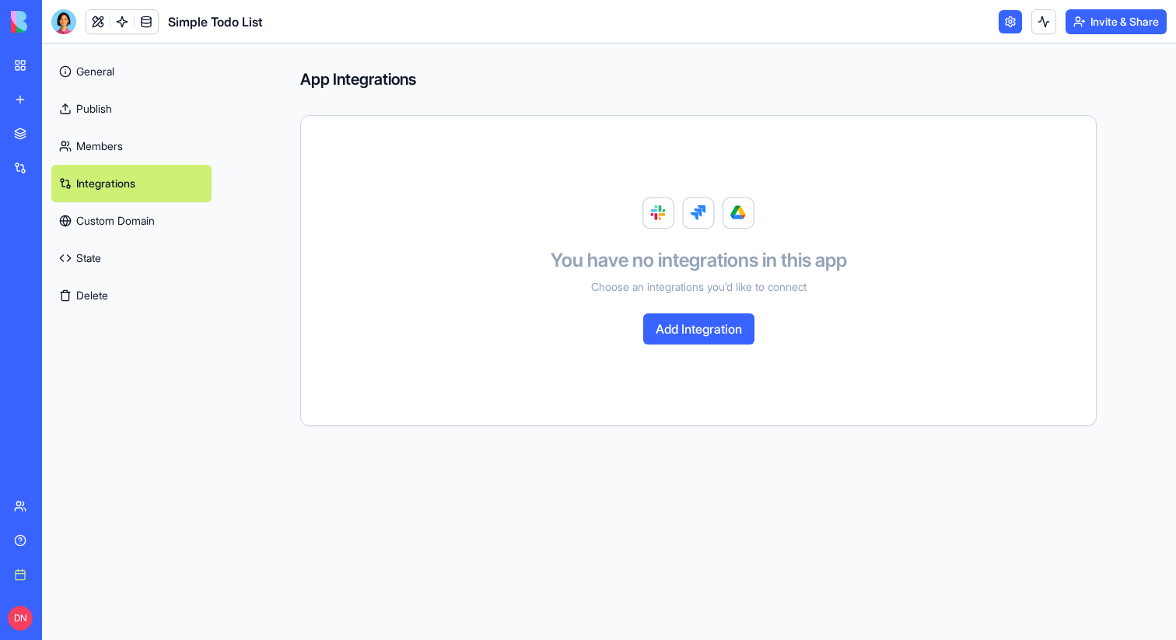
click at [138, 150] on link "Members" at bounding box center [131, 146] width 160 height 37
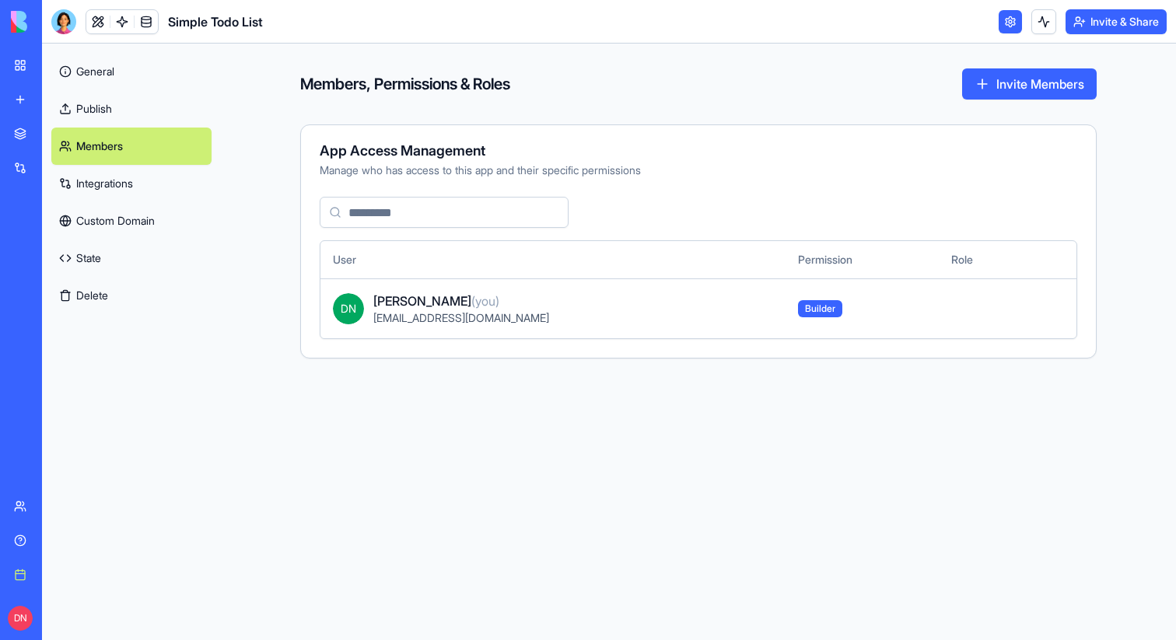
click at [139, 185] on link "Integrations" at bounding box center [131, 183] width 160 height 37
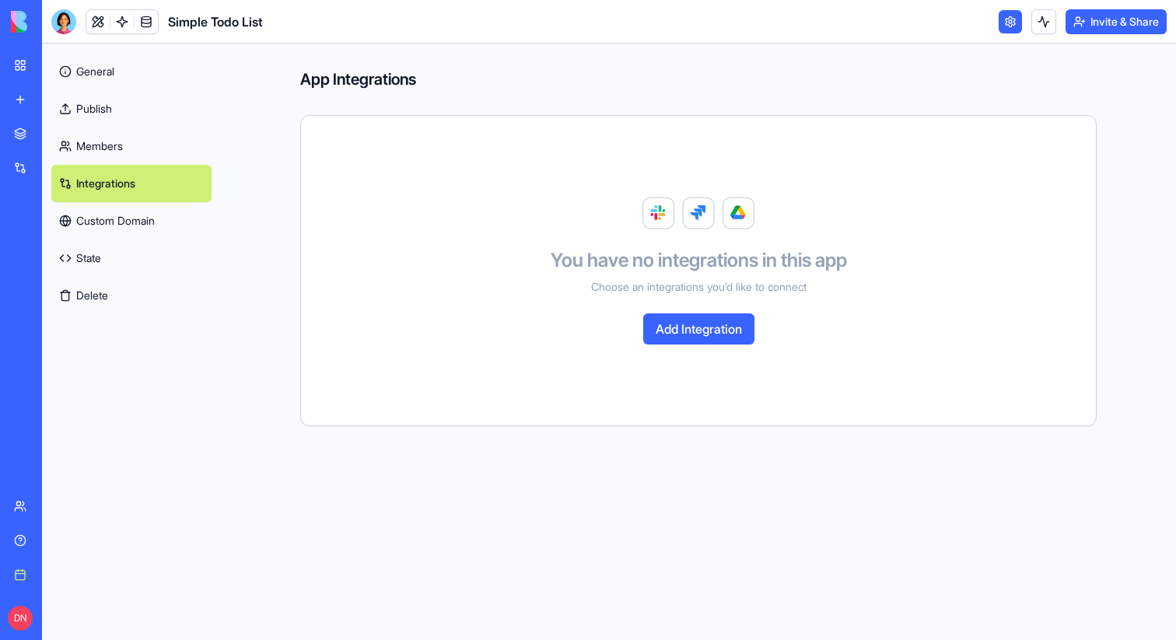
click at [124, 102] on link "Publish" at bounding box center [131, 108] width 160 height 37
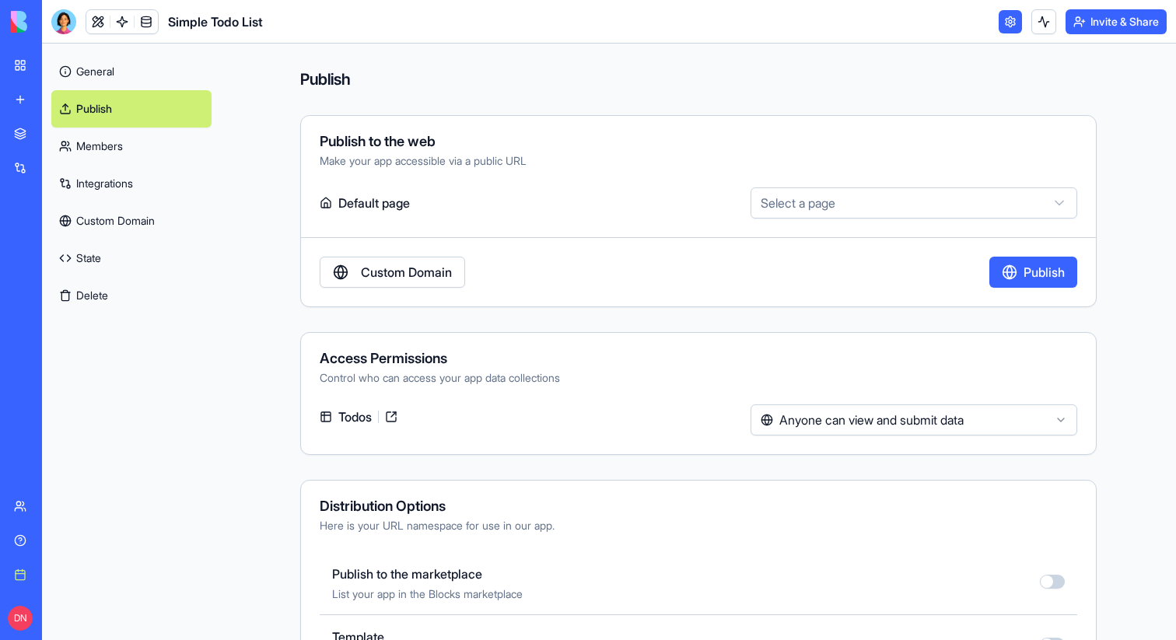
click at [120, 151] on link "Members" at bounding box center [131, 146] width 160 height 37
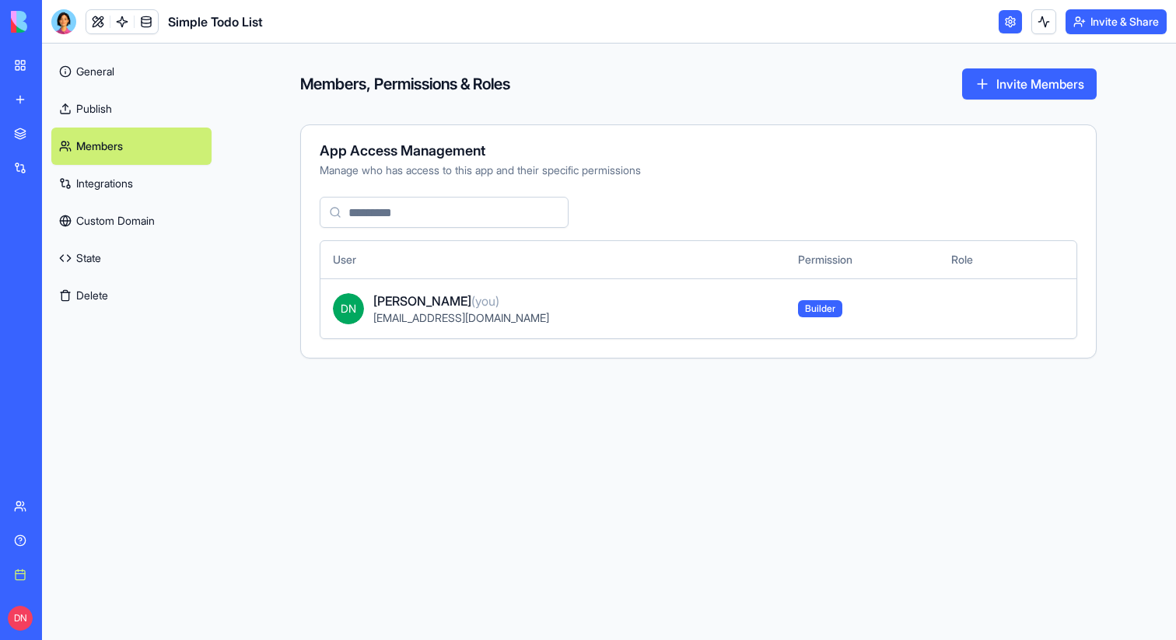
click at [122, 192] on link "Integrations" at bounding box center [131, 183] width 160 height 37
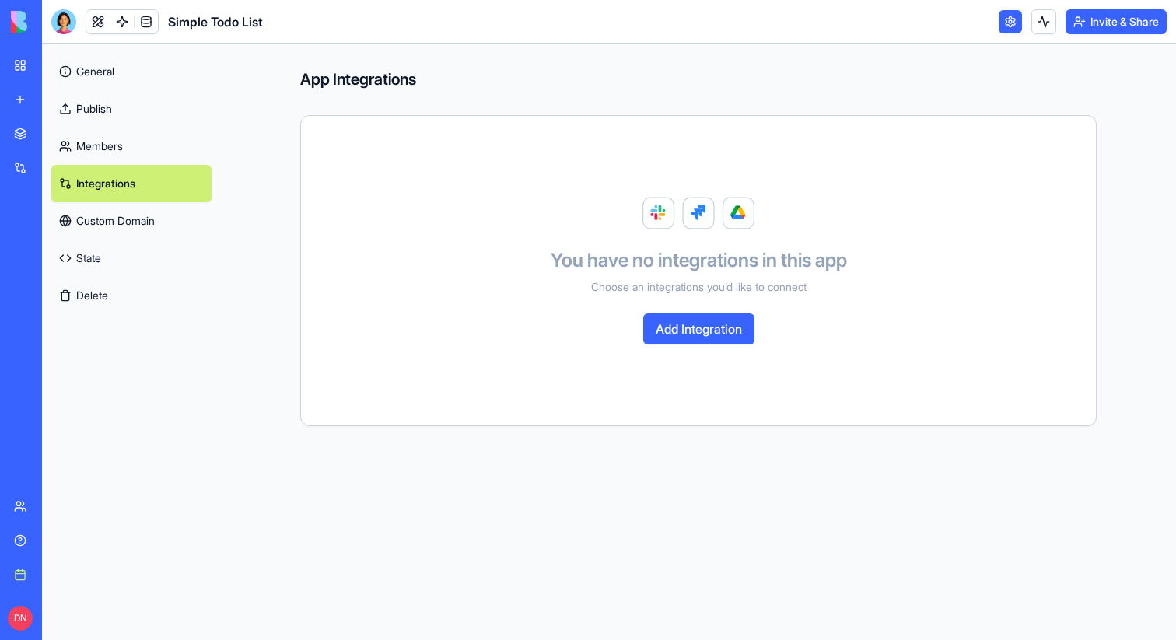
click at [122, 232] on link "Custom Domain" at bounding box center [131, 220] width 160 height 37
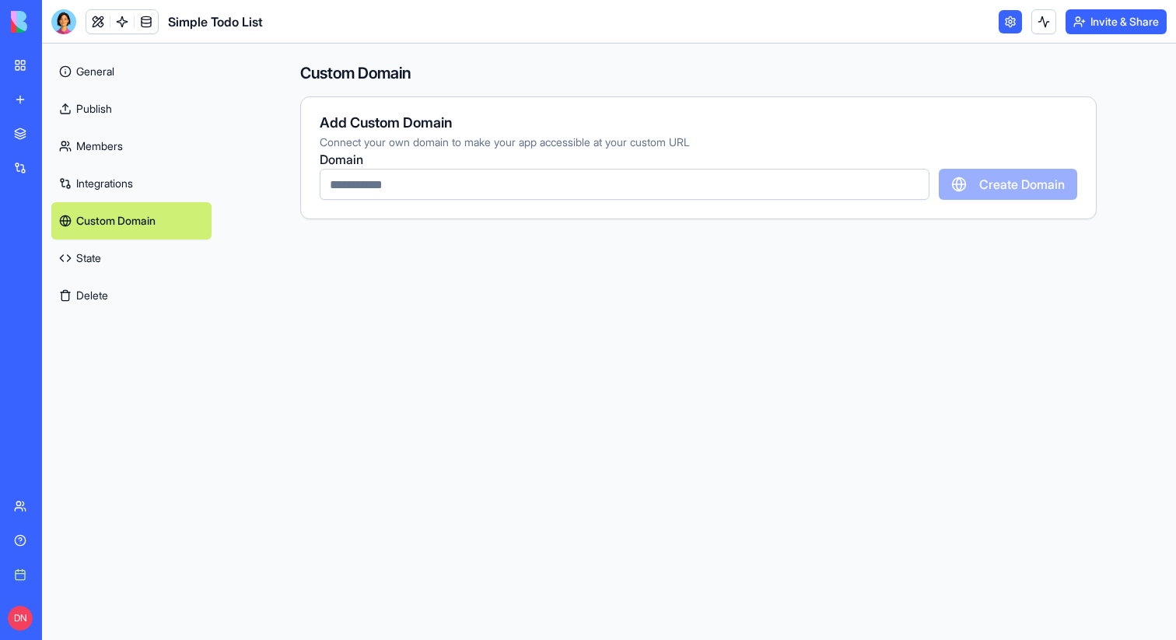
click at [116, 282] on button "Delete" at bounding box center [131, 295] width 160 height 37
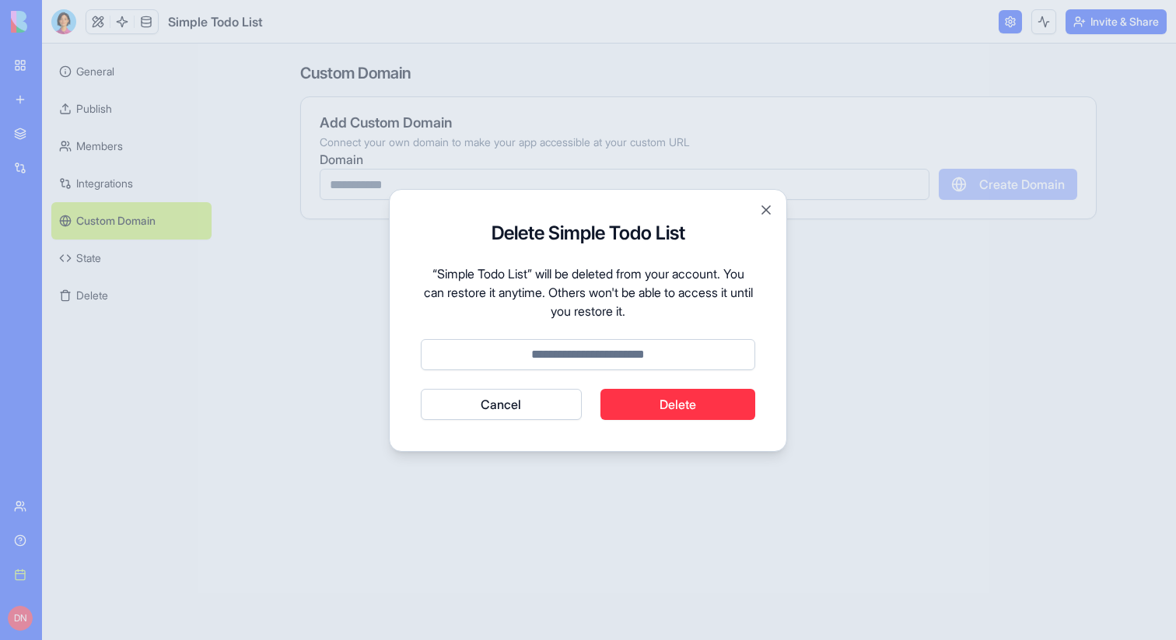
click at [117, 261] on div at bounding box center [588, 320] width 1176 height 640
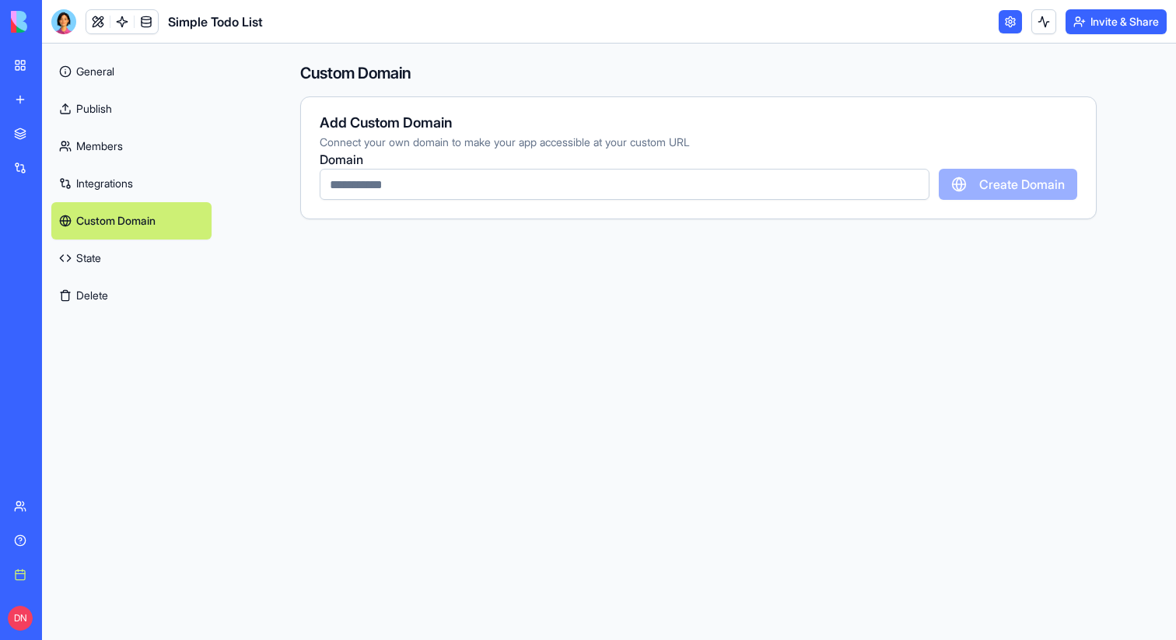
click at [125, 257] on link "State" at bounding box center [131, 258] width 160 height 37
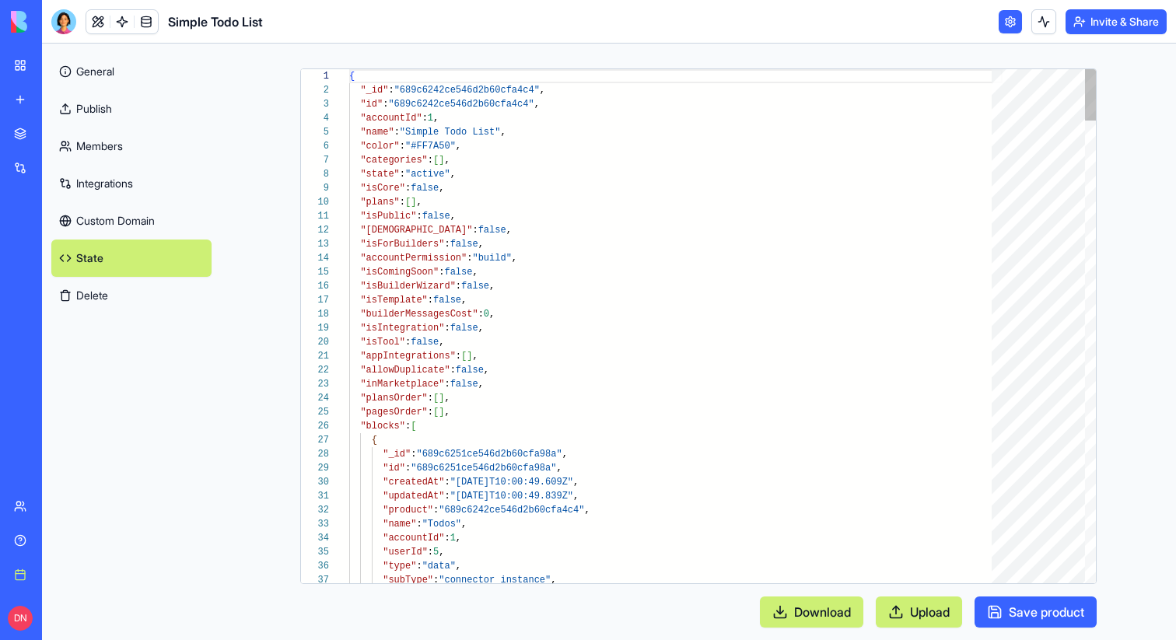
scroll to position [140, 0]
click at [163, 138] on link "Members" at bounding box center [131, 146] width 160 height 37
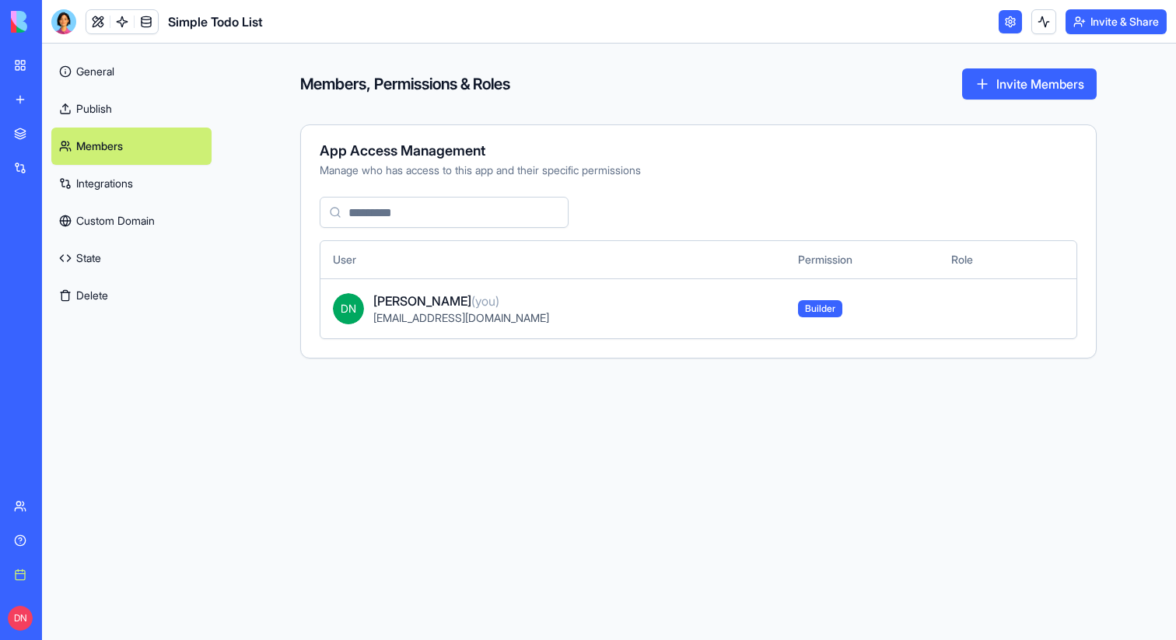
click at [152, 190] on link "Integrations" at bounding box center [131, 183] width 160 height 37
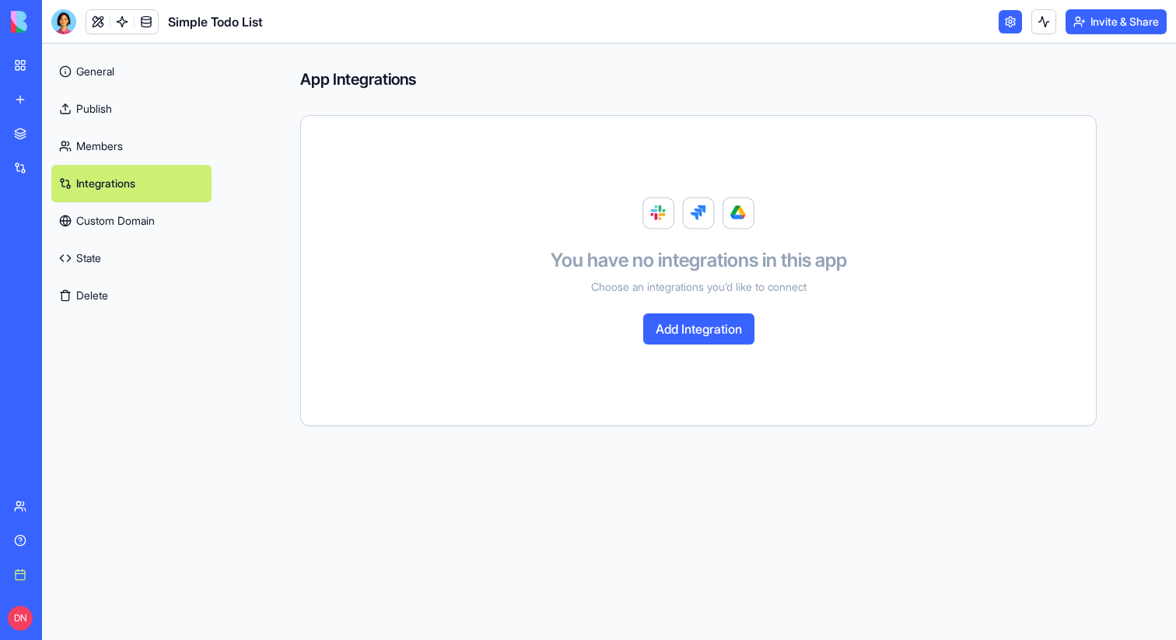
click at [52, 63] on div "My workspace" at bounding box center [47, 66] width 20 height 16
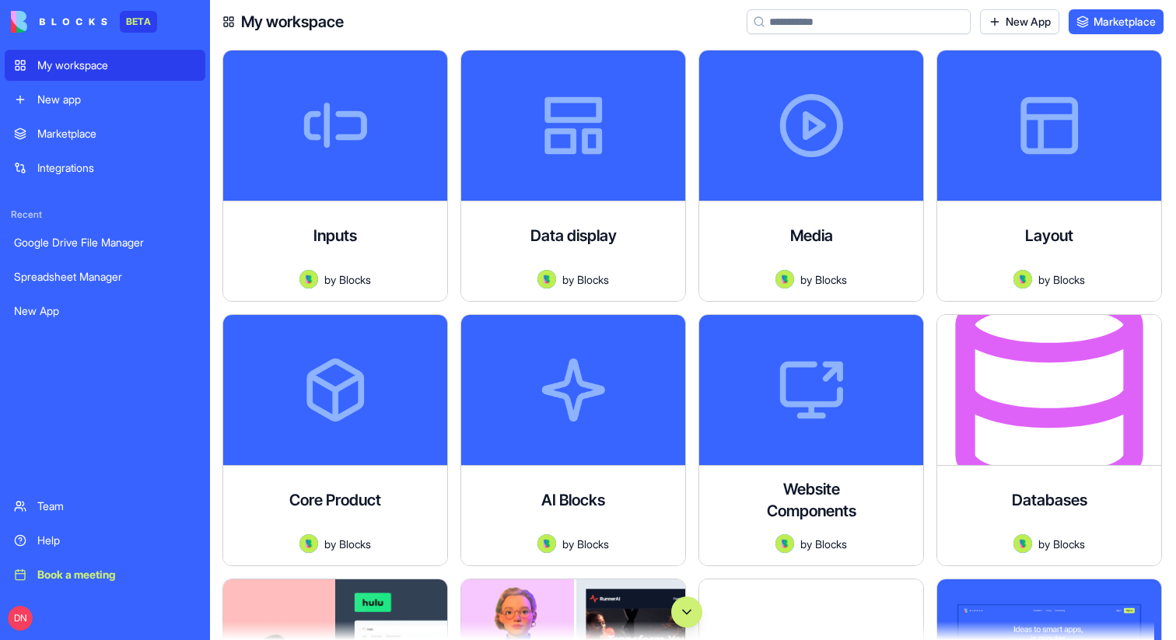
click at [694, 618] on button "Scroll to bottom" at bounding box center [686, 612] width 31 height 31
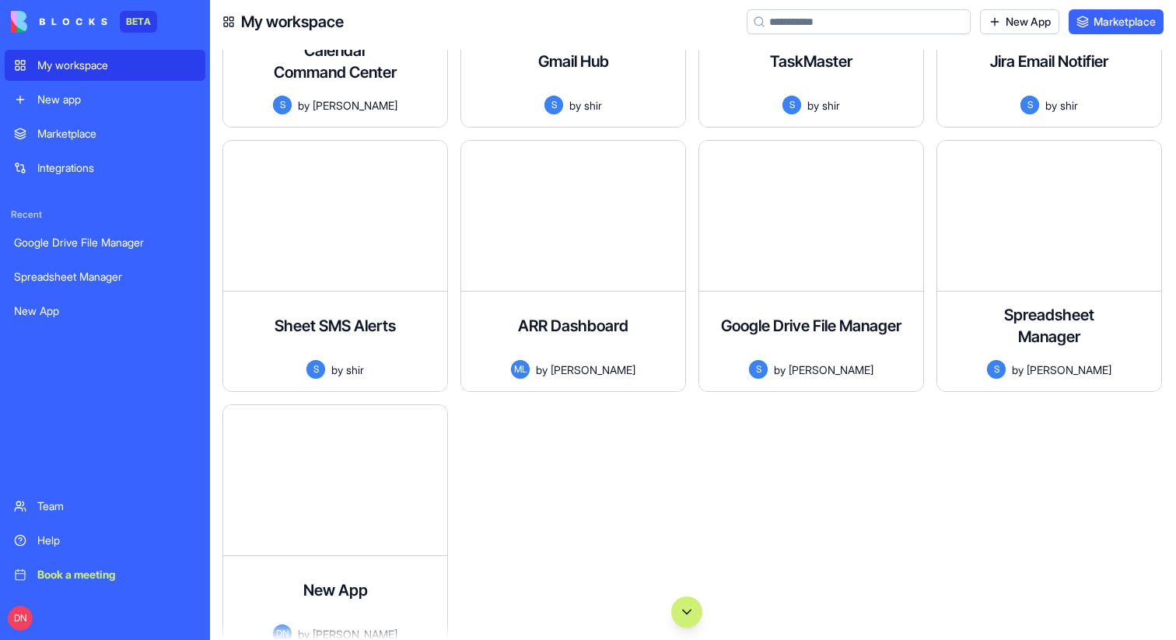
scroll to position [110142, 0]
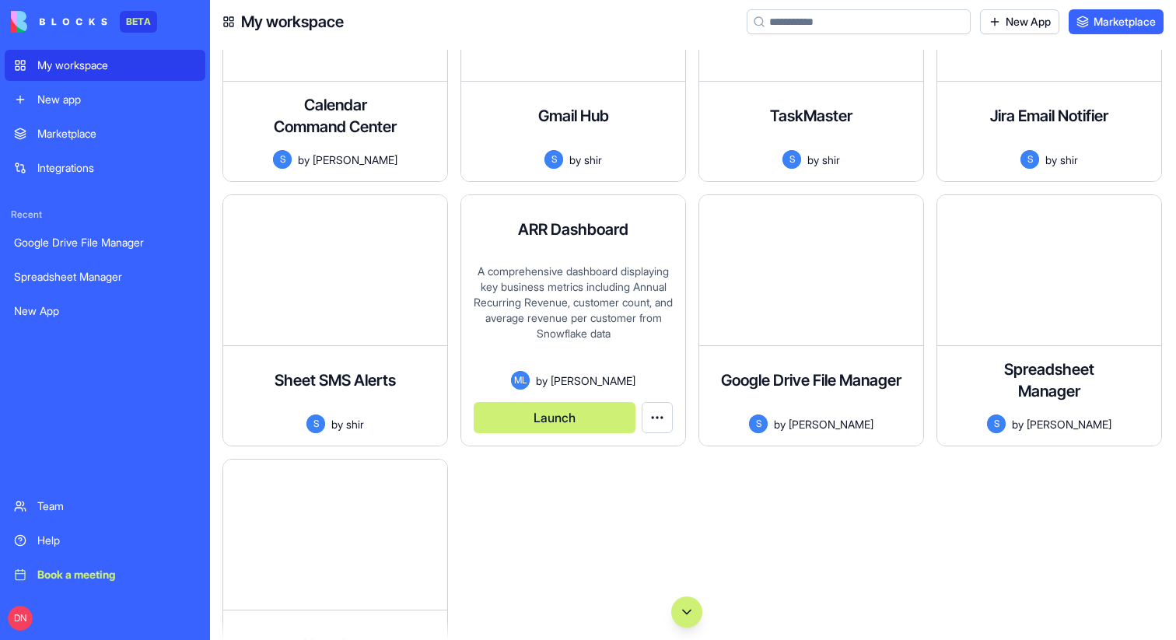
click at [544, 415] on button "Launch" at bounding box center [555, 417] width 162 height 31
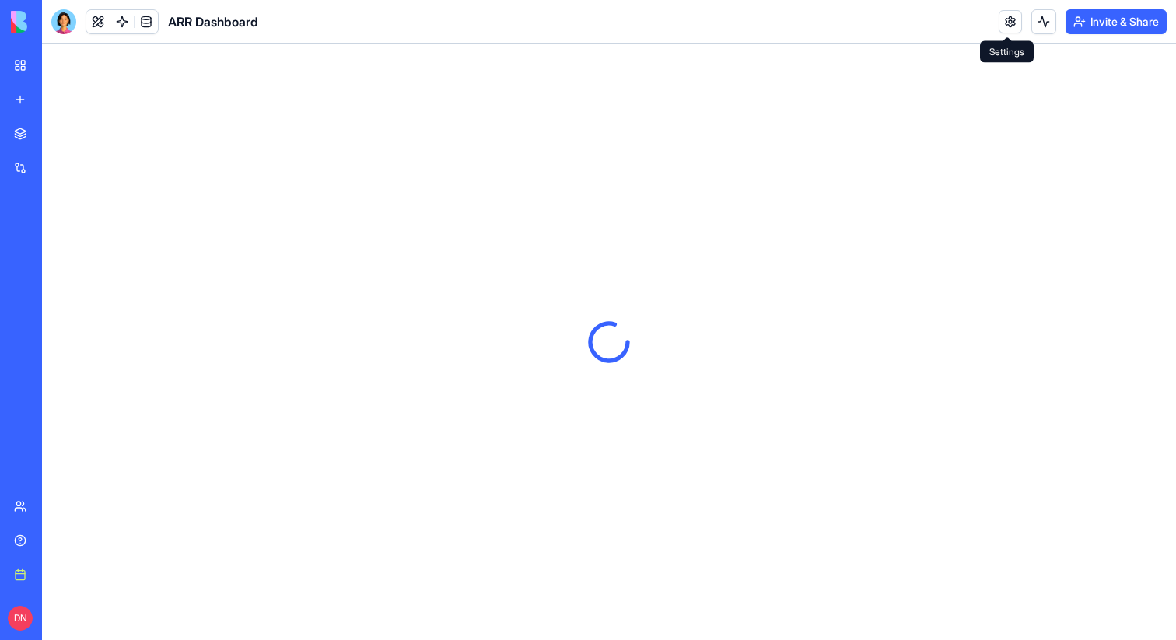
click at [1001, 22] on link at bounding box center [1010, 21] width 23 height 23
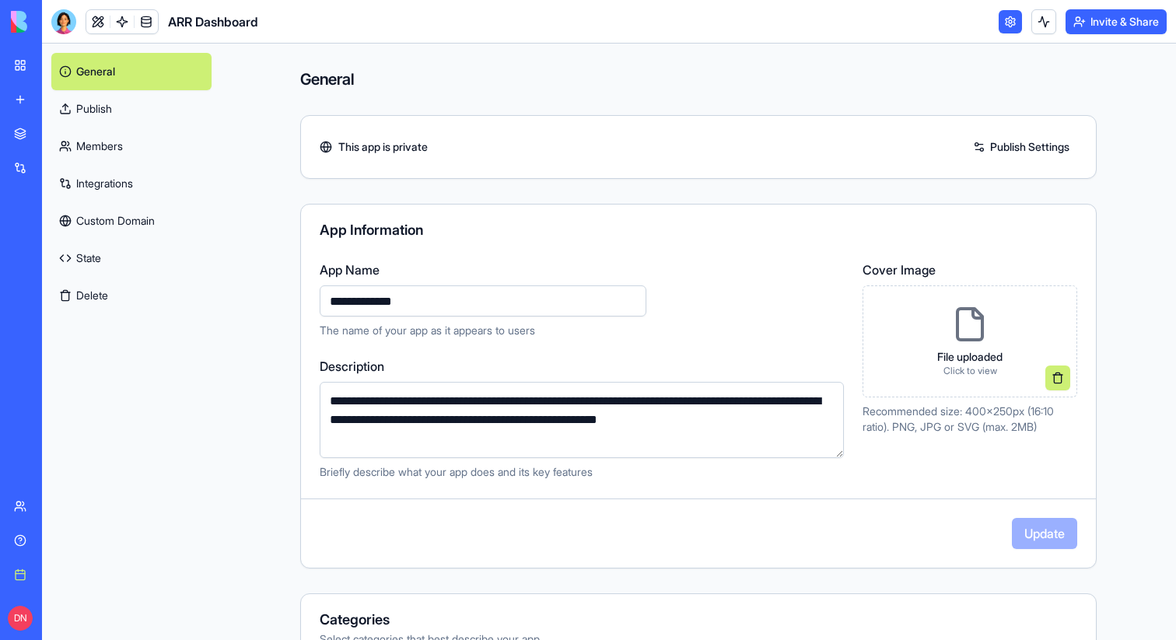
click at [122, 149] on link "Members" at bounding box center [131, 146] width 160 height 37
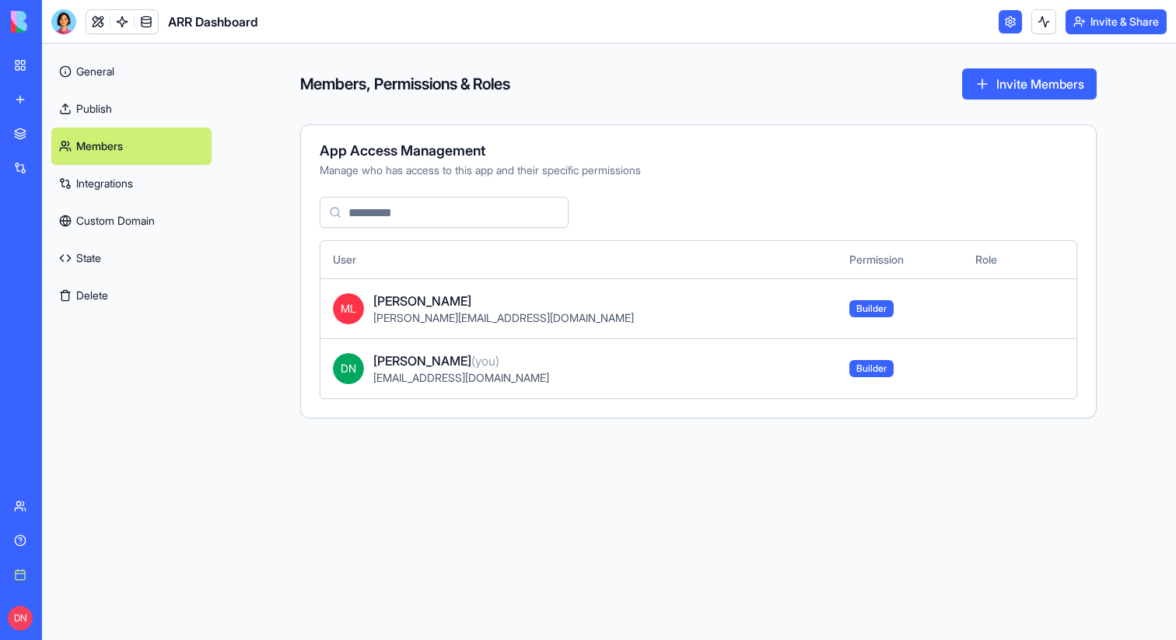
click at [124, 184] on link "Integrations" at bounding box center [131, 183] width 160 height 37
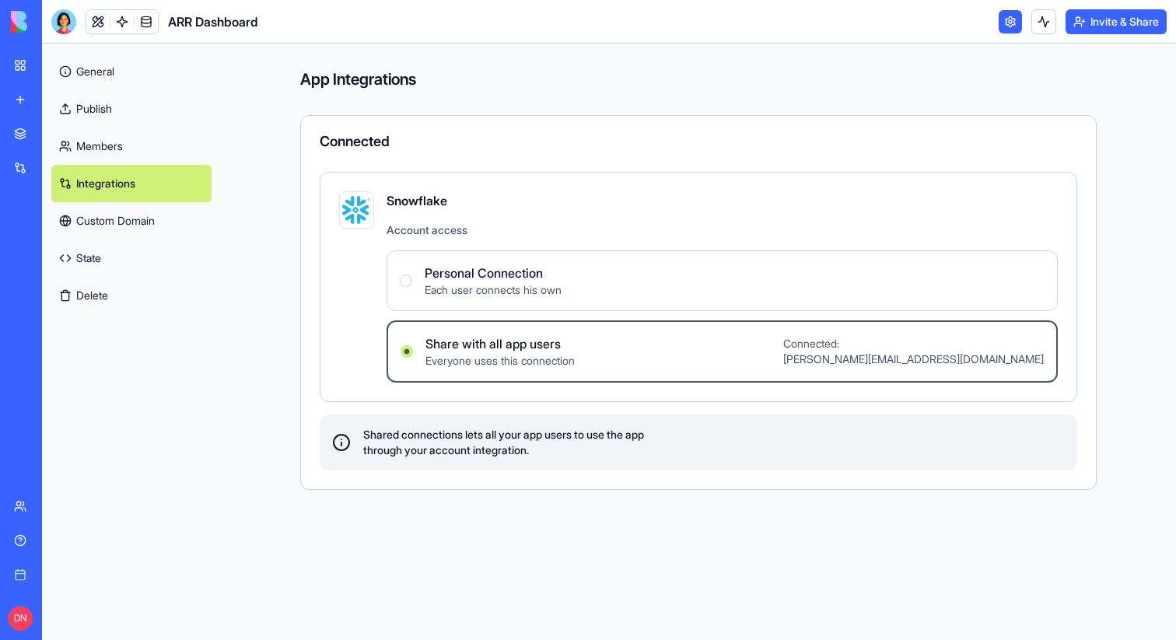
click at [142, 151] on link "Members" at bounding box center [131, 146] width 160 height 37
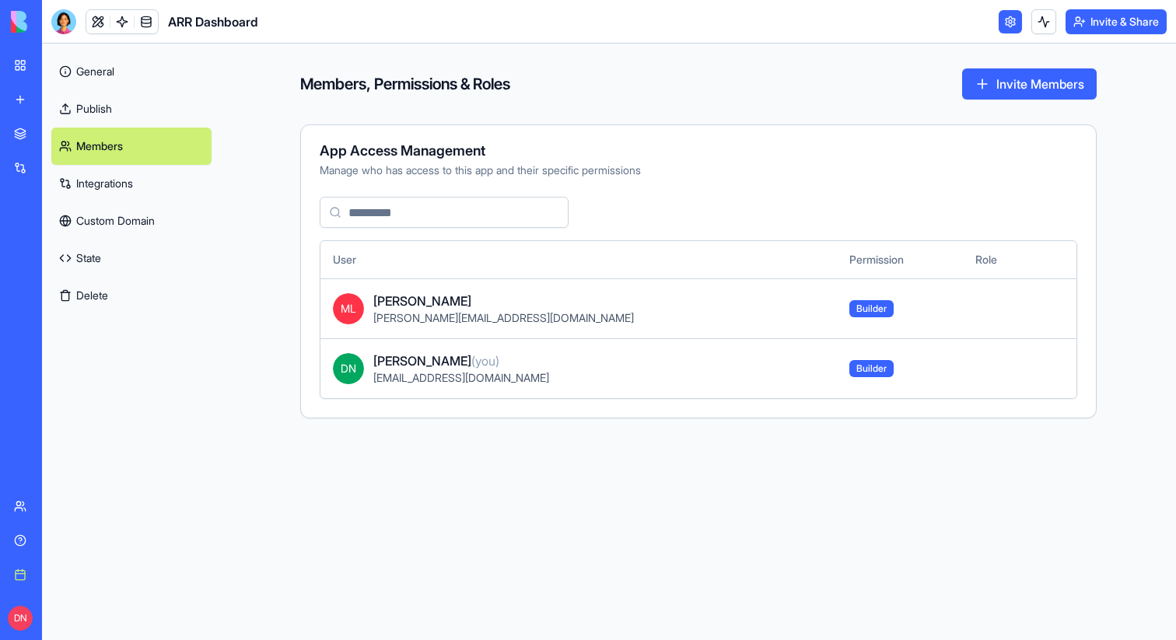
click at [364, 205] on input at bounding box center [444, 212] width 249 height 31
type input "***"
click at [142, 30] on link at bounding box center [146, 21] width 23 height 23
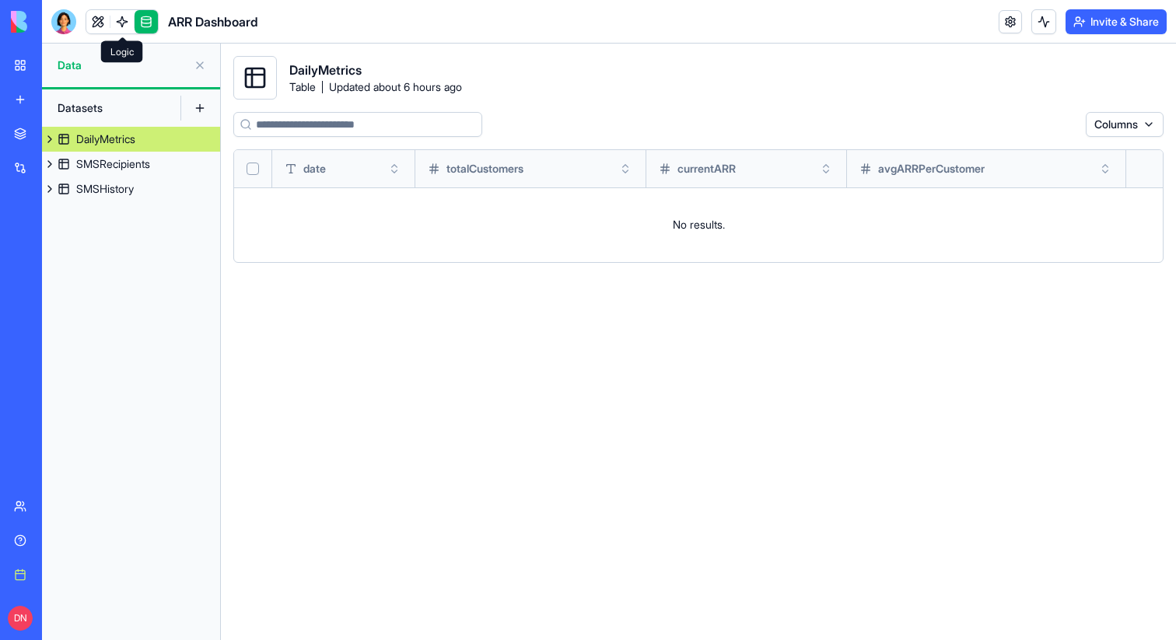
click at [128, 23] on link at bounding box center [121, 21] width 23 height 23
